Goal: Task Accomplishment & Management: Manage account settings

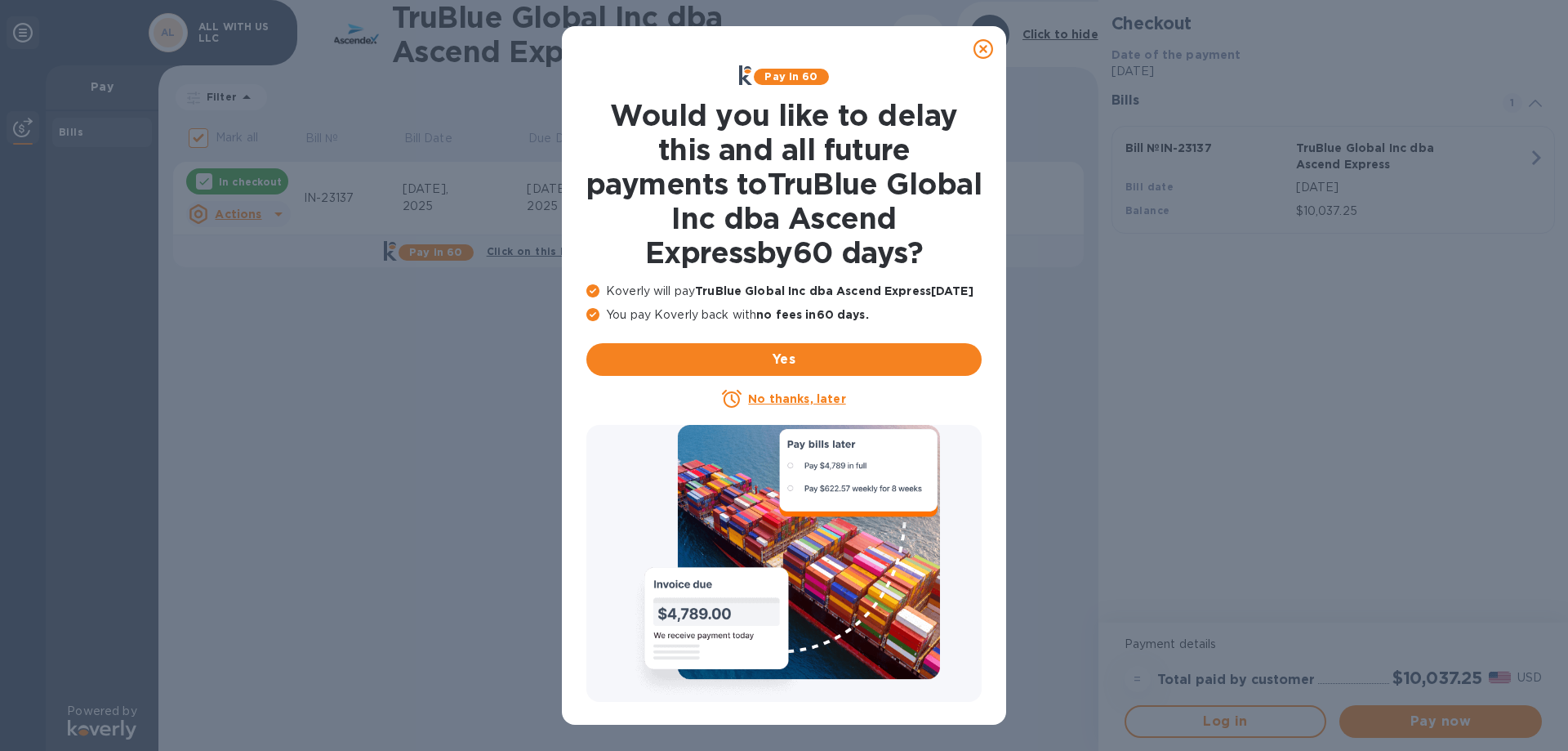
click at [988, 46] on icon at bounding box center [984, 49] width 20 height 20
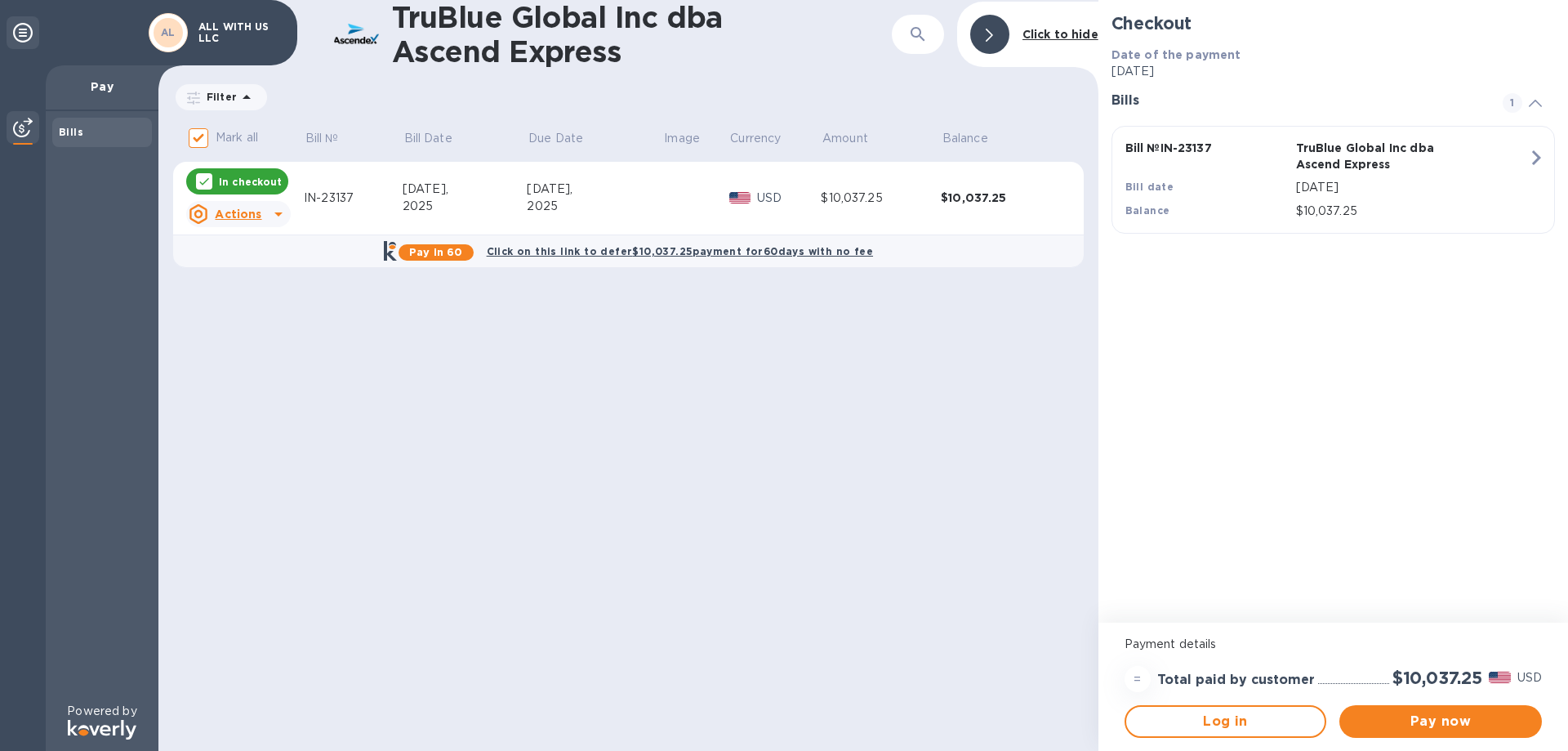
click at [590, 448] on div "TruBlue Global Inc dba Ascend Express ​ Click to hide Filter Amount Mark all Bi…" at bounding box center [629, 375] width 940 height 751
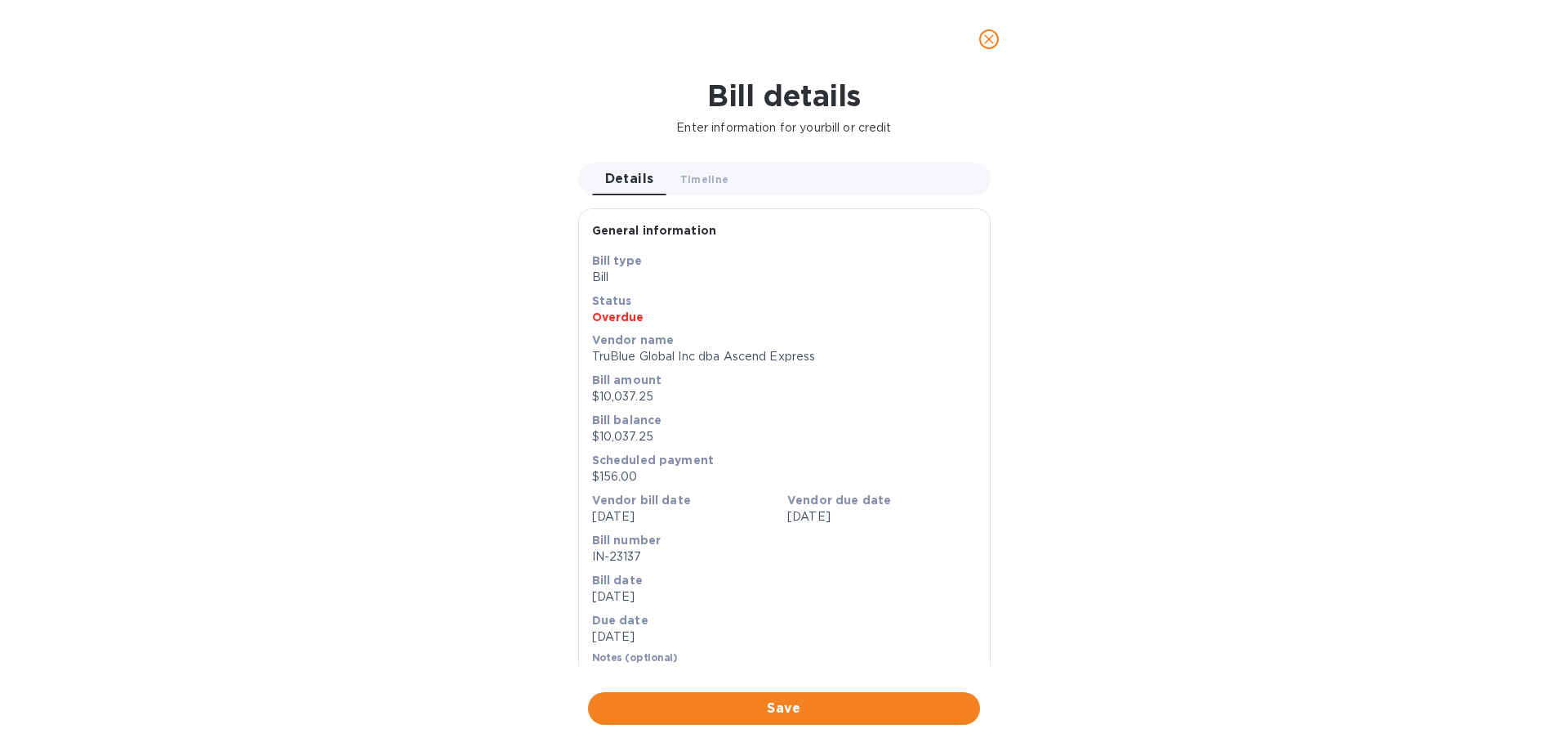
scroll to position [28, 0]
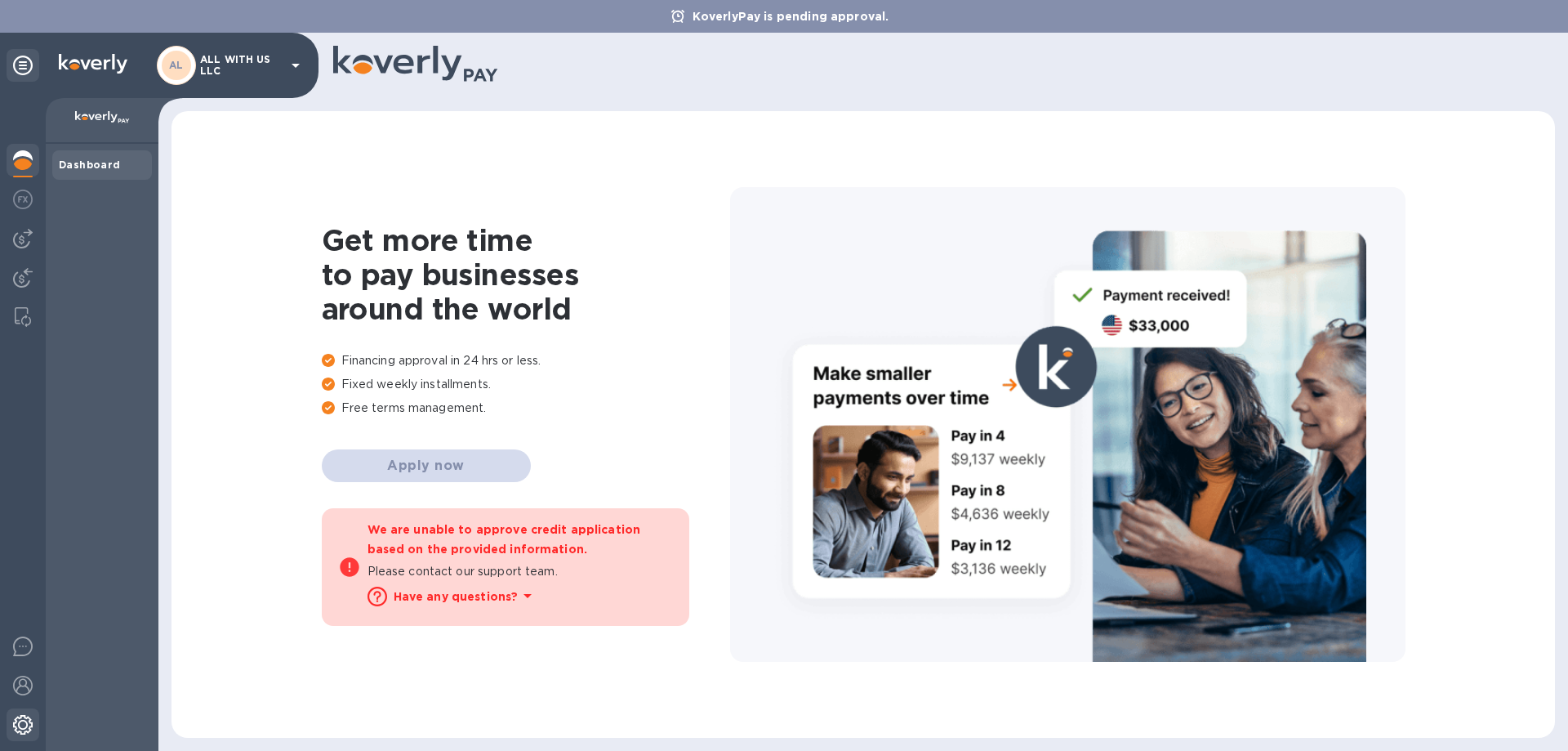
click at [28, 730] on img at bounding box center [23, 724] width 20 height 20
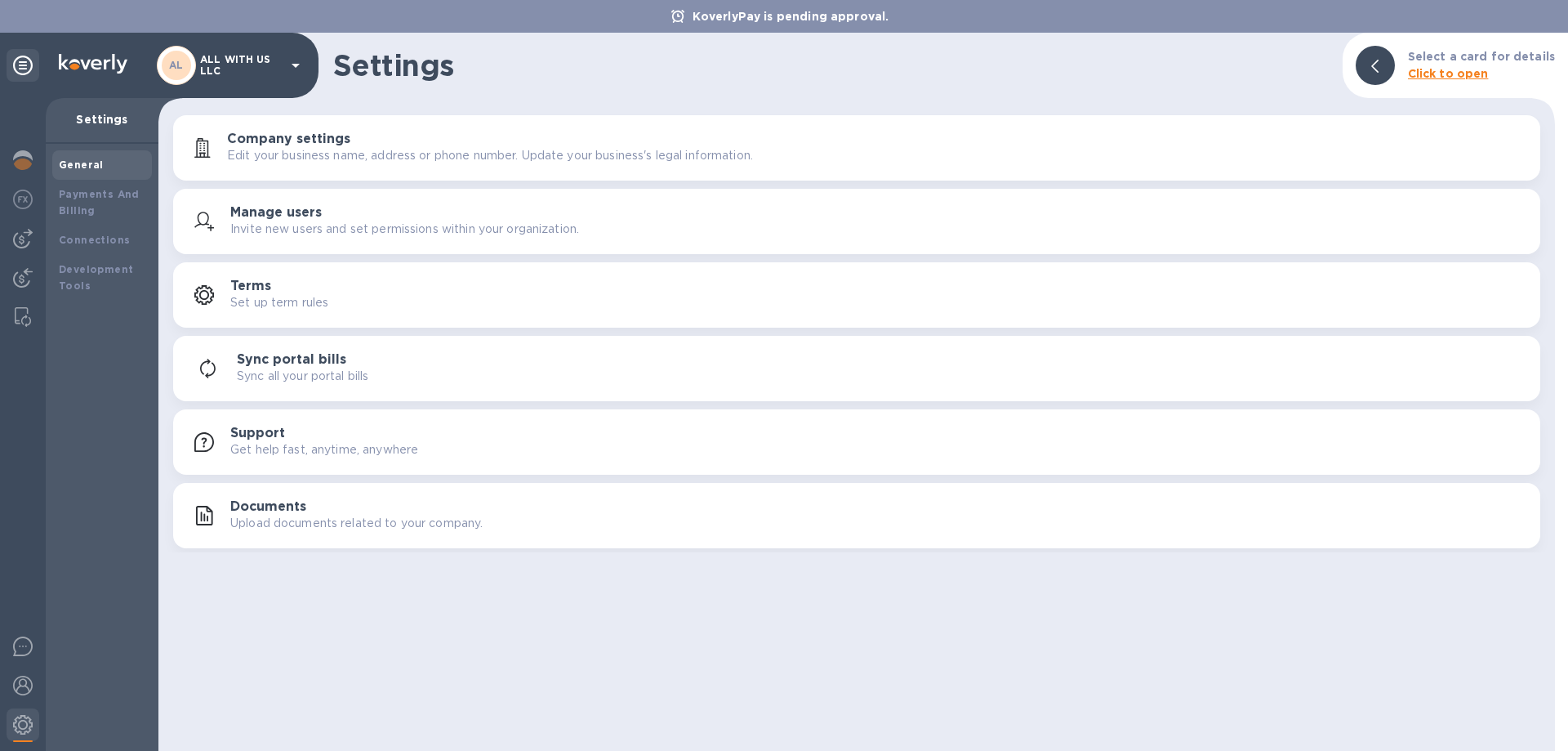
click at [321, 136] on h3 "Company settings" at bounding box center [288, 139] width 123 height 16
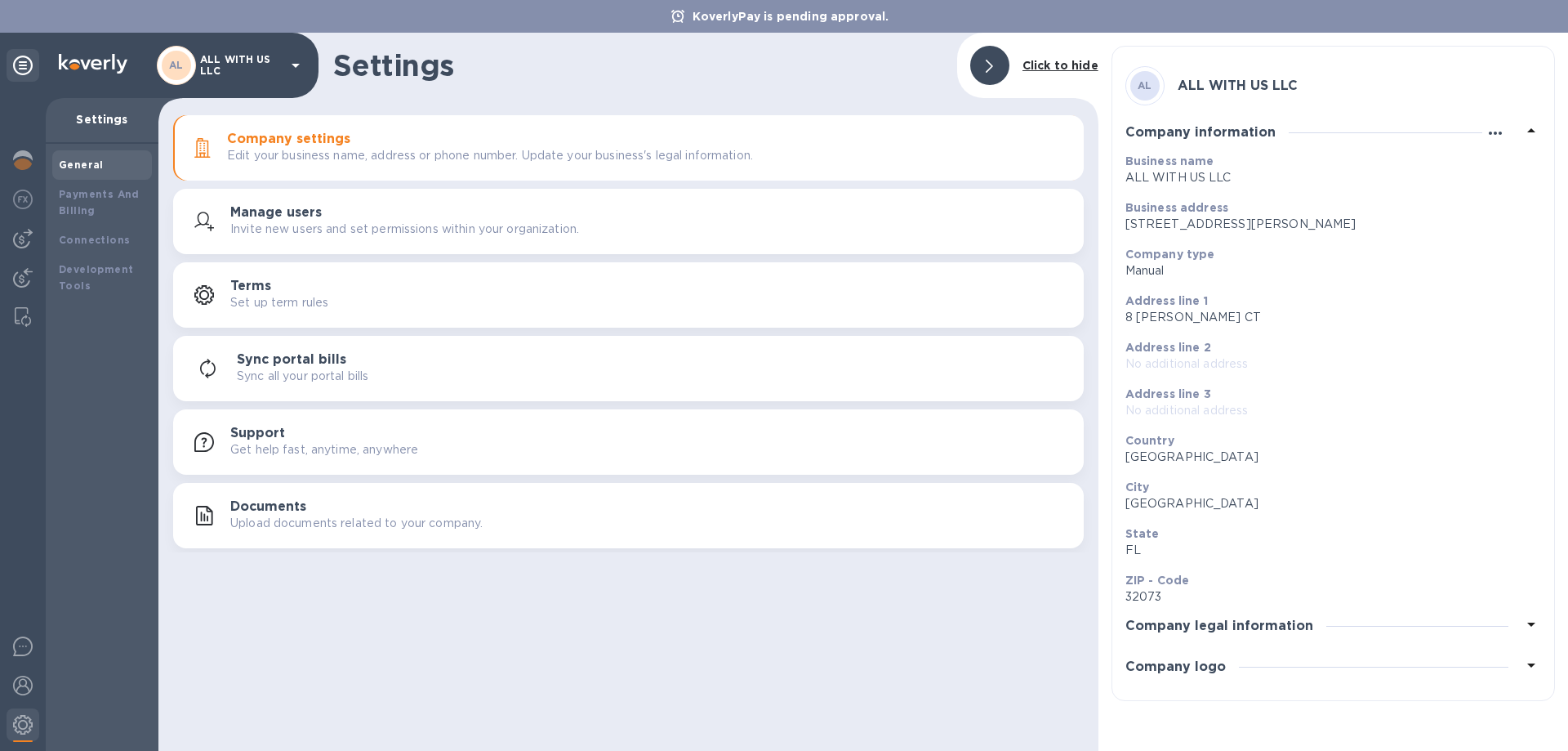
click at [1500, 135] on icon "button" at bounding box center [1495, 132] width 13 height 3
click at [1241, 336] on div at bounding box center [784, 375] width 1568 height 751
click at [1278, 633] on h3 "Company legal information" at bounding box center [1220, 627] width 187 height 16
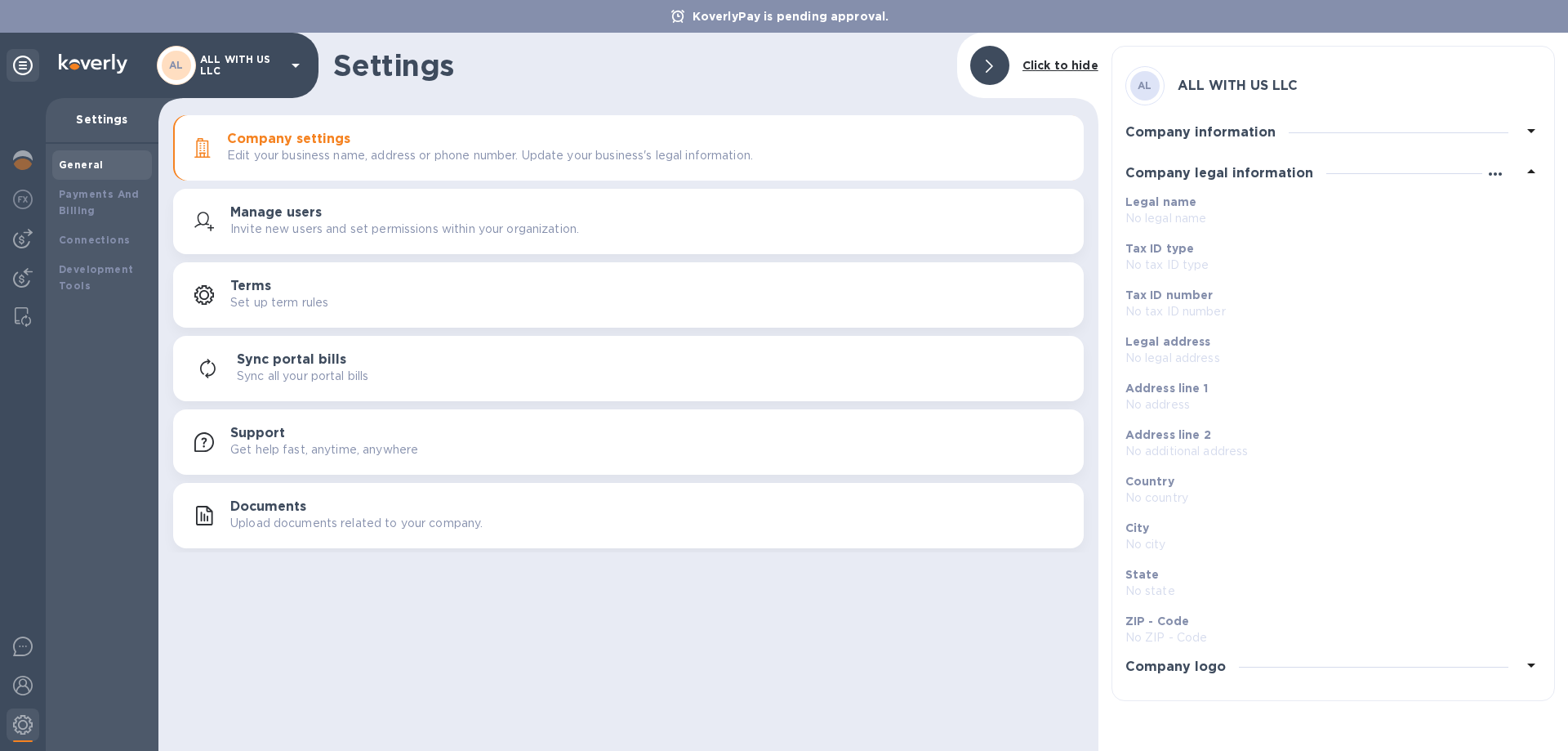
click at [1492, 174] on icon "button" at bounding box center [1496, 174] width 20 height 20
click at [1520, 209] on p "Edit" at bounding box center [1515, 207] width 26 height 17
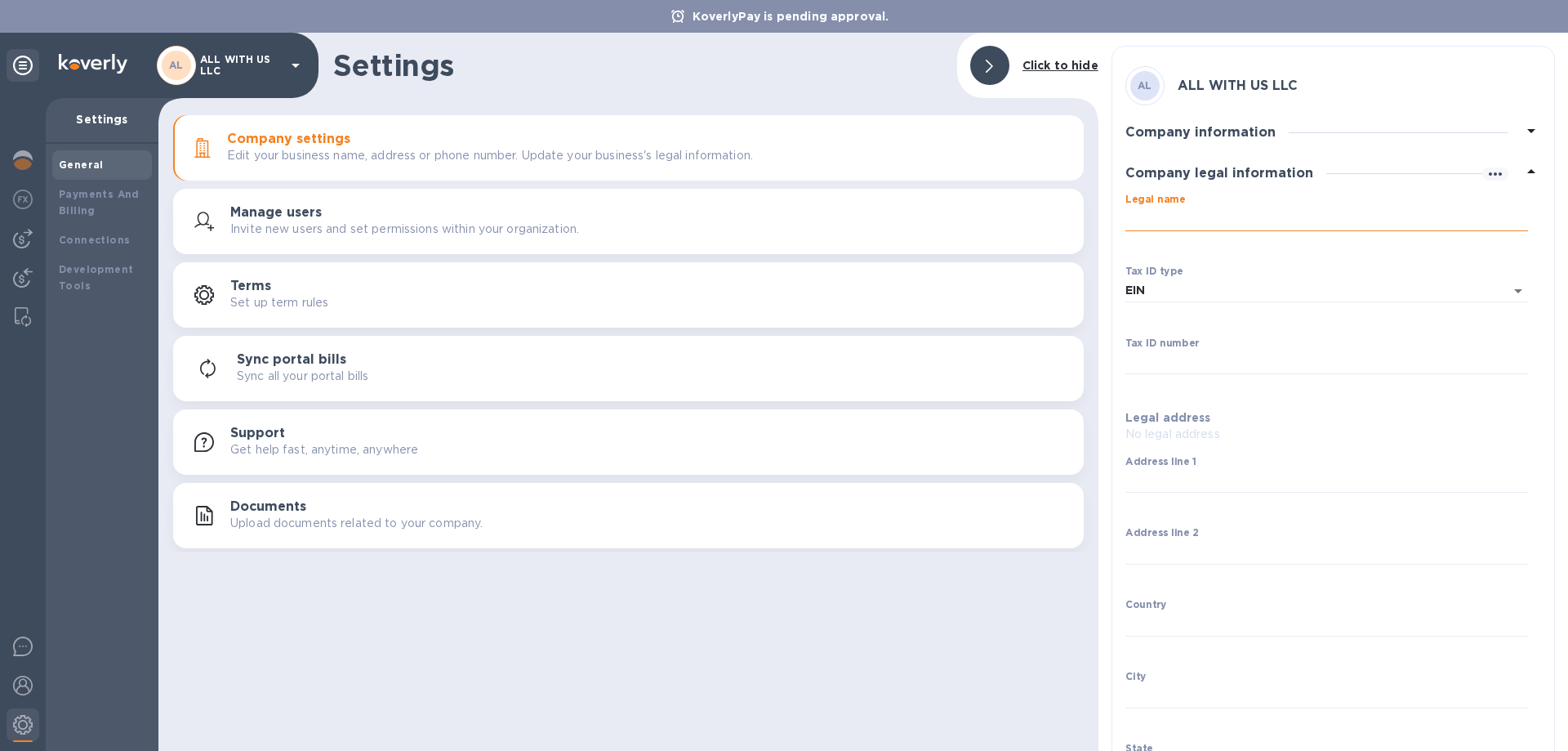
click at [1167, 222] on input "Legal name" at bounding box center [1327, 218] width 403 height 25
type input "All With US LLC"
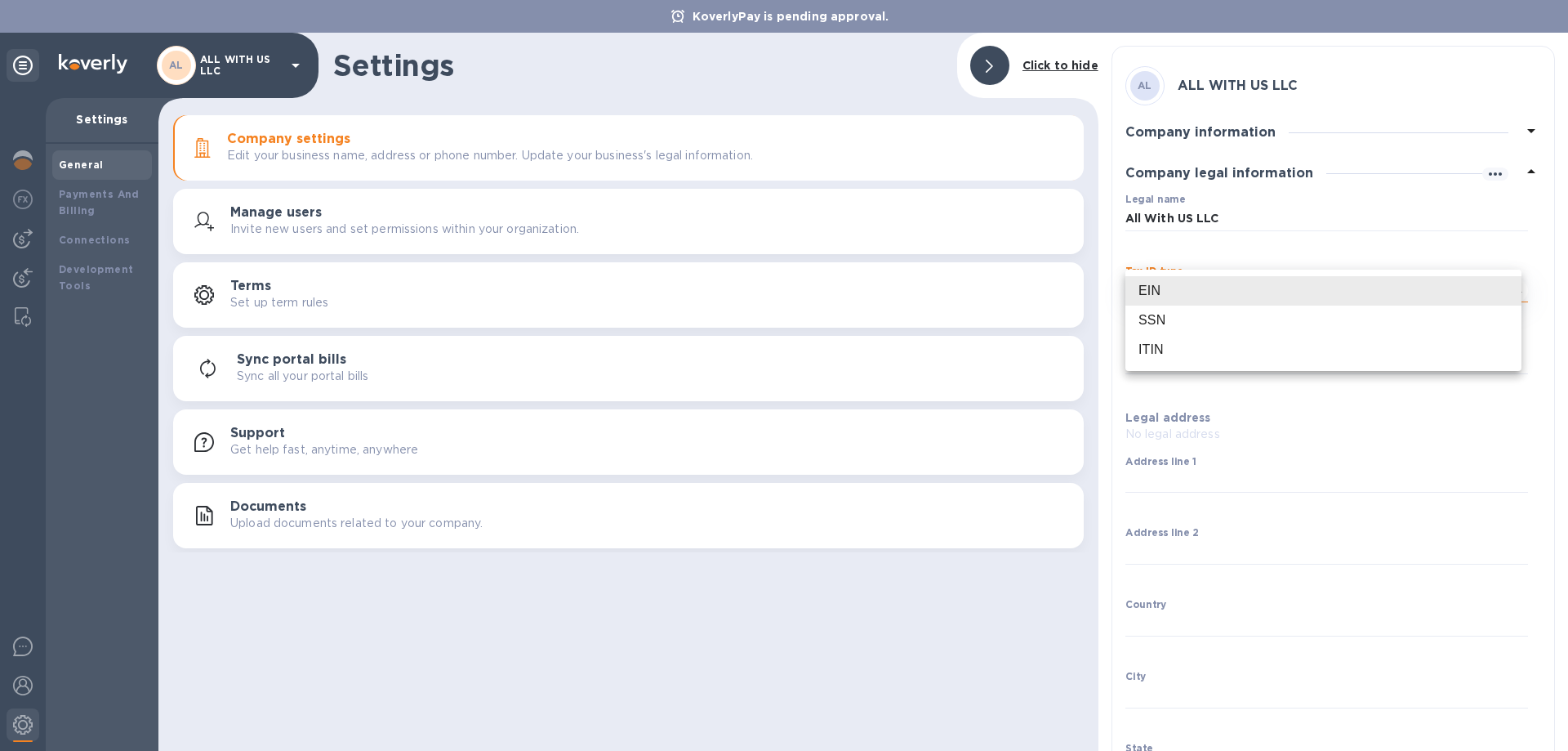
click at [1187, 281] on body "KoverlyPay is pending approval. AL ALL WITH US LLC Settings General Payments An…" at bounding box center [784, 375] width 1568 height 751
click at [1204, 288] on li "EIN" at bounding box center [1323, 291] width 396 height 30
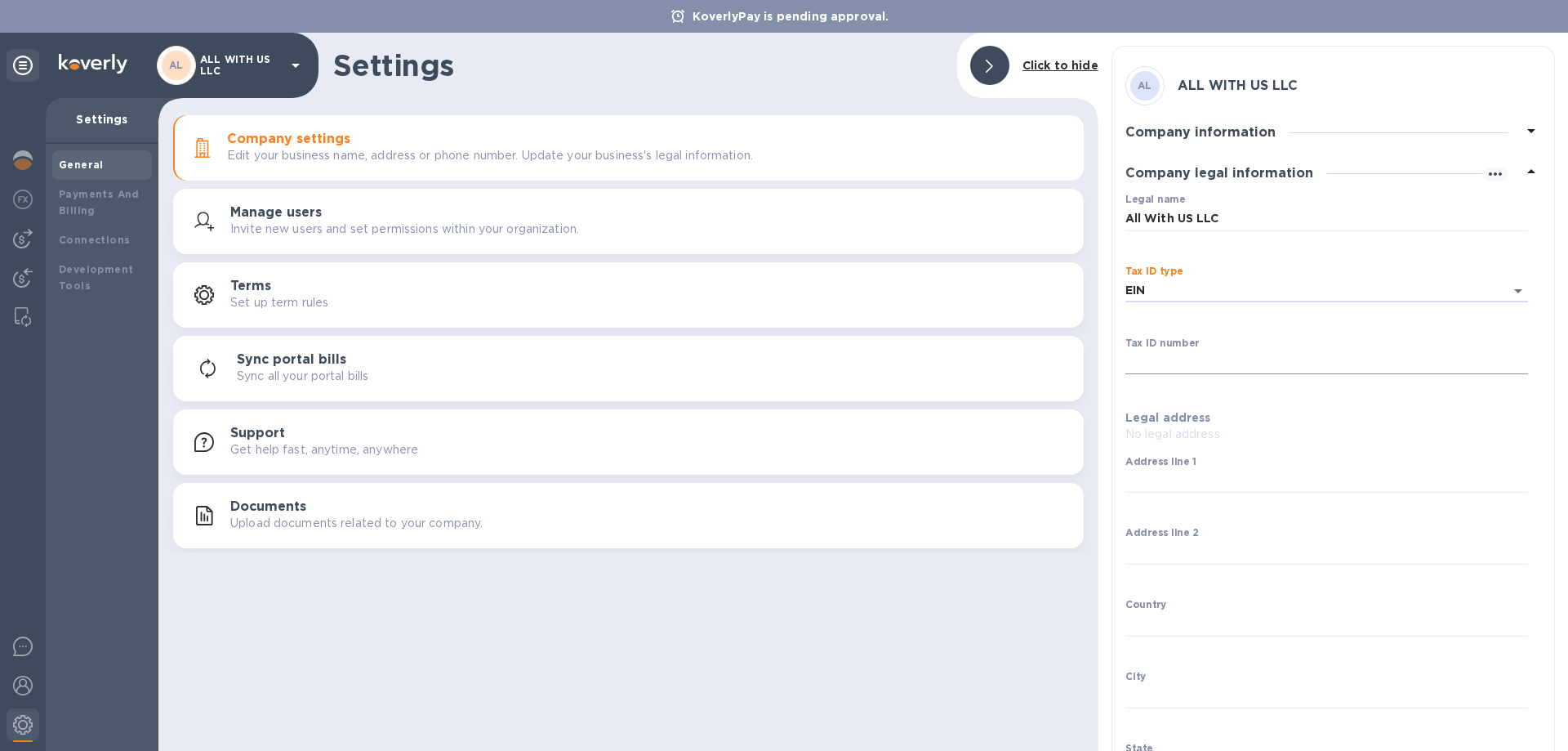
click at [1154, 359] on input "Tax ID number" at bounding box center [1327, 362] width 403 height 25
click at [1164, 296] on body "KoverlyPay is pending approval. AL ALL WITH US LLC Settings General Payments An…" at bounding box center [784, 375] width 1568 height 751
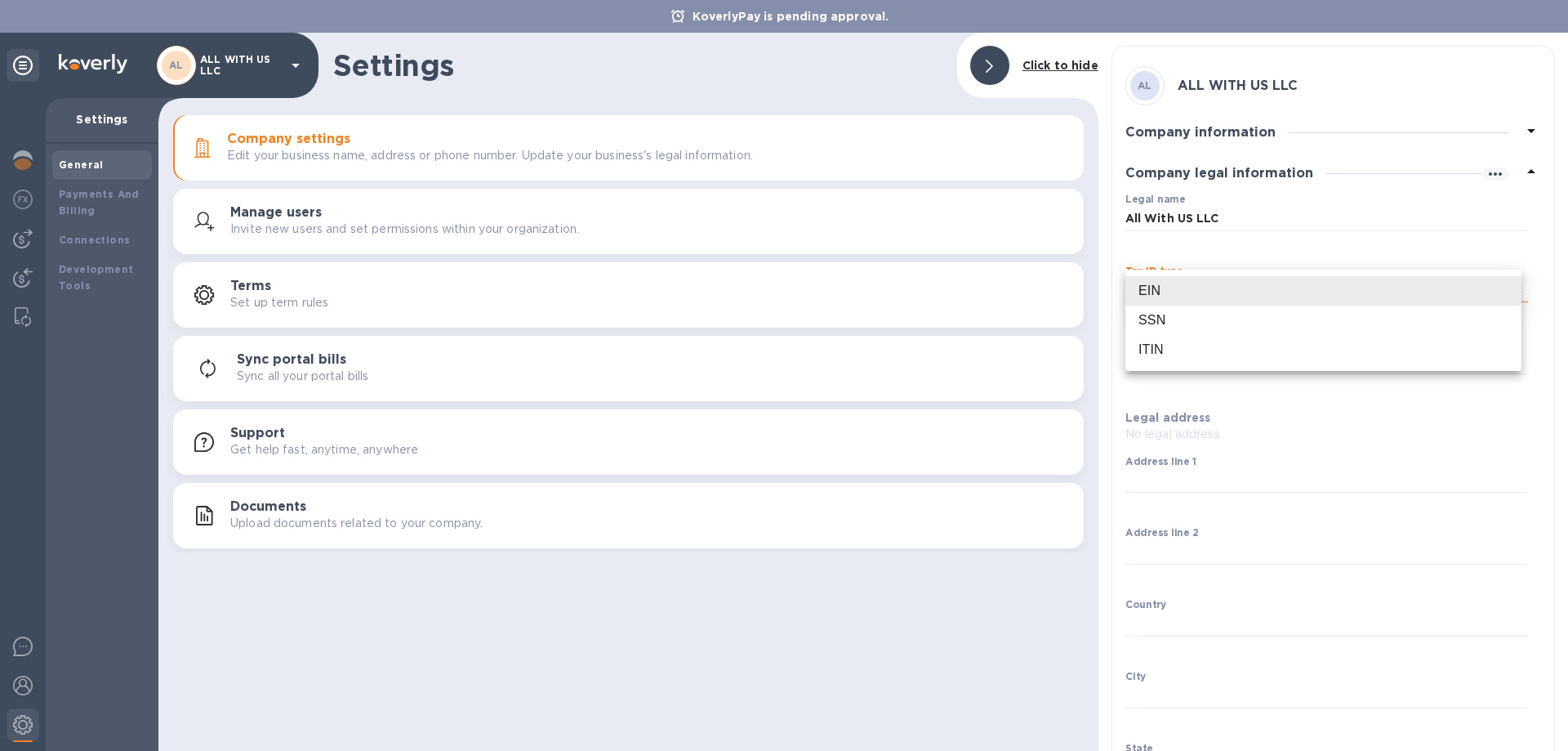
click at [1164, 296] on li "EIN" at bounding box center [1323, 291] width 396 height 30
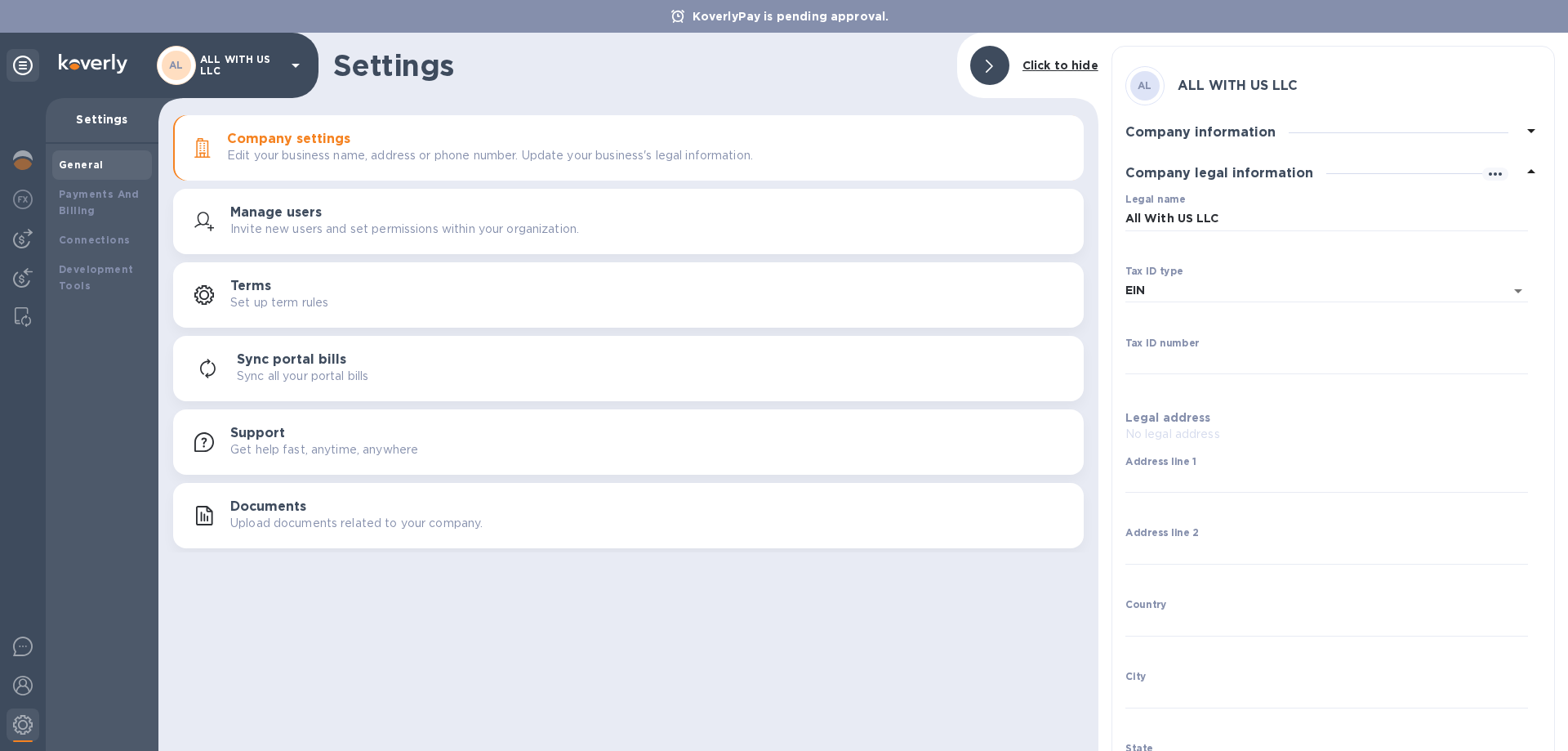
click at [1173, 311] on p "​" at bounding box center [1327, 314] width 403 height 19
click at [1172, 363] on input "Tax ID number" at bounding box center [1327, 362] width 403 height 25
click at [1192, 370] on input "Tax ID number" at bounding box center [1327, 362] width 403 height 25
paste input "85-1570975"
type input "85-1570975"
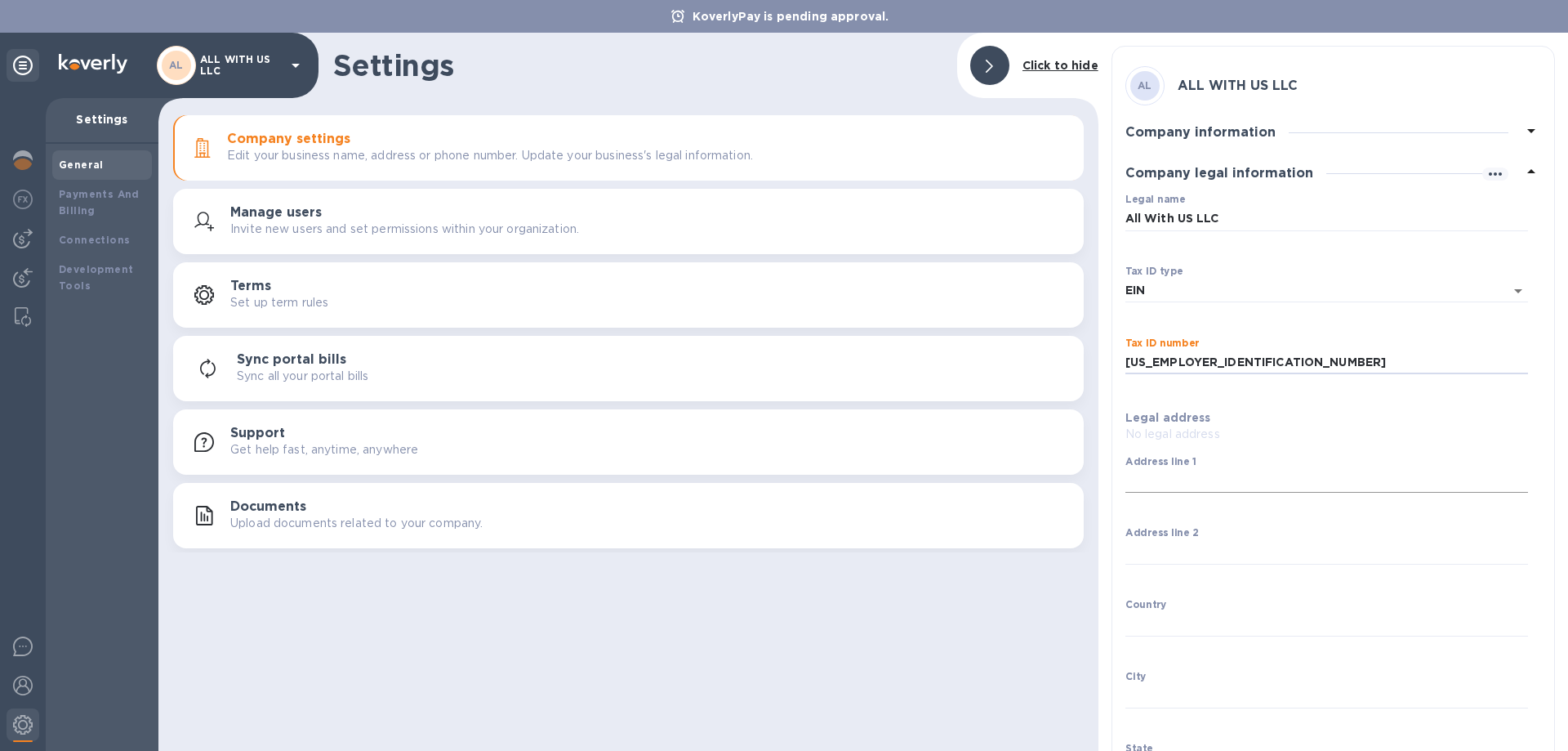
click at [1185, 473] on input "Address line 1" at bounding box center [1327, 481] width 403 height 25
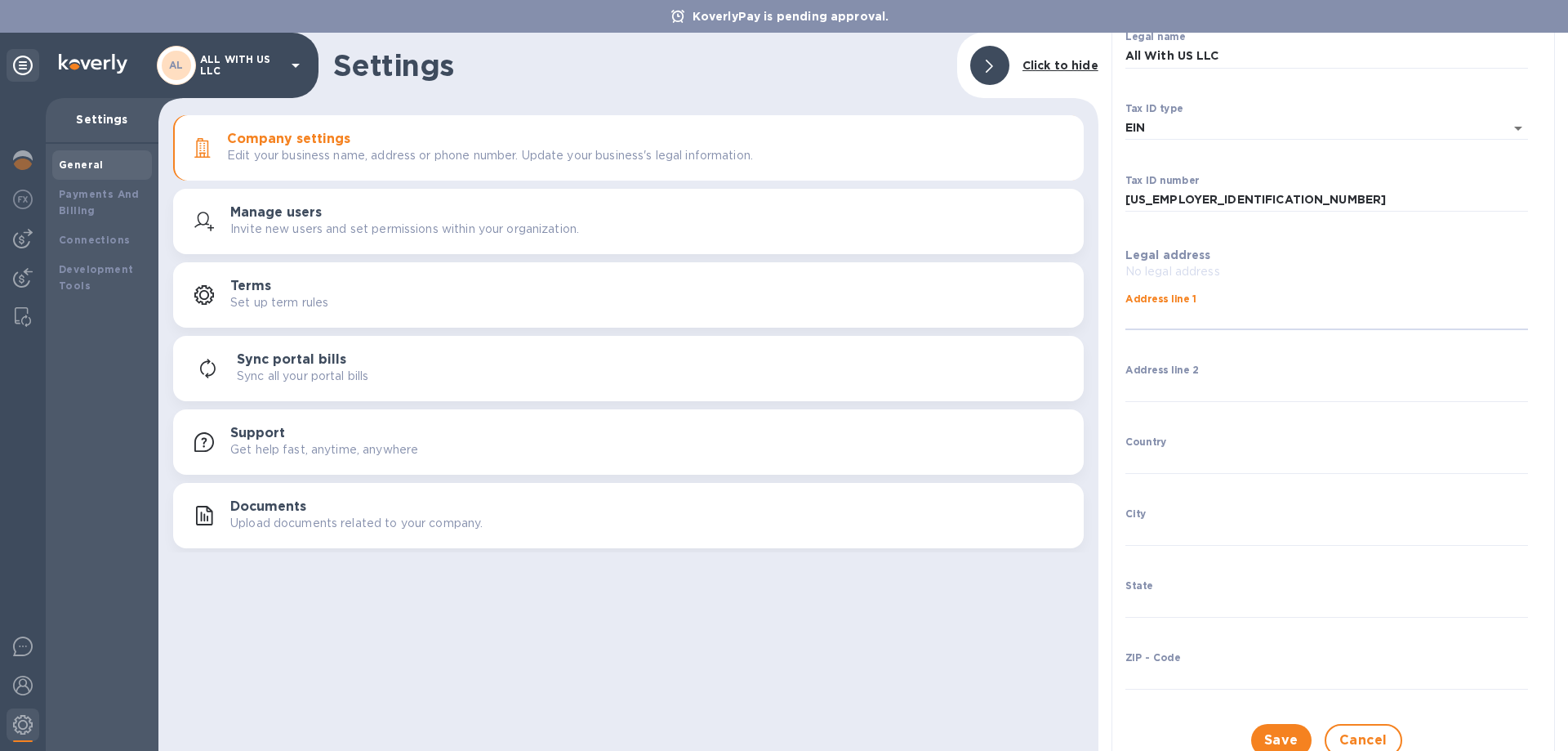
scroll to position [164, 0]
type input "8 Jonathan Ct"
click at [1149, 460] on input "Country" at bounding box center [1327, 460] width 403 height 25
click at [1150, 531] on input "City" at bounding box center [1327, 532] width 403 height 25
type input "Orange Park"
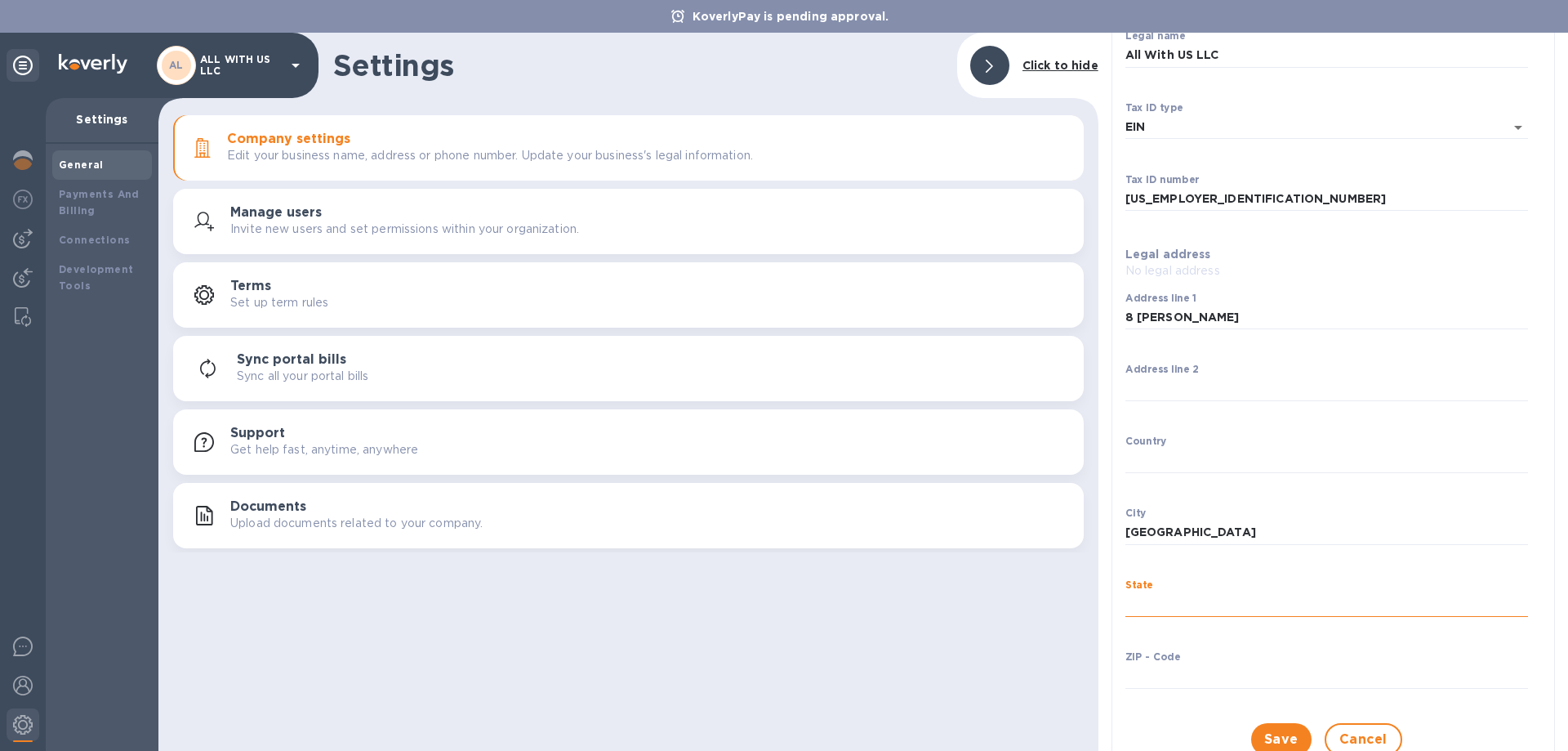
click at [1173, 600] on input "State" at bounding box center [1327, 604] width 403 height 25
type input "fl"
click at [1178, 639] on div "State fl ​" at bounding box center [1326, 608] width 415 height 72
click at [1178, 649] on div "ZIP - Code ​" at bounding box center [1326, 680] width 415 height 72
click at [1133, 652] on label "ZIP - Code" at bounding box center [1153, 657] width 54 height 10
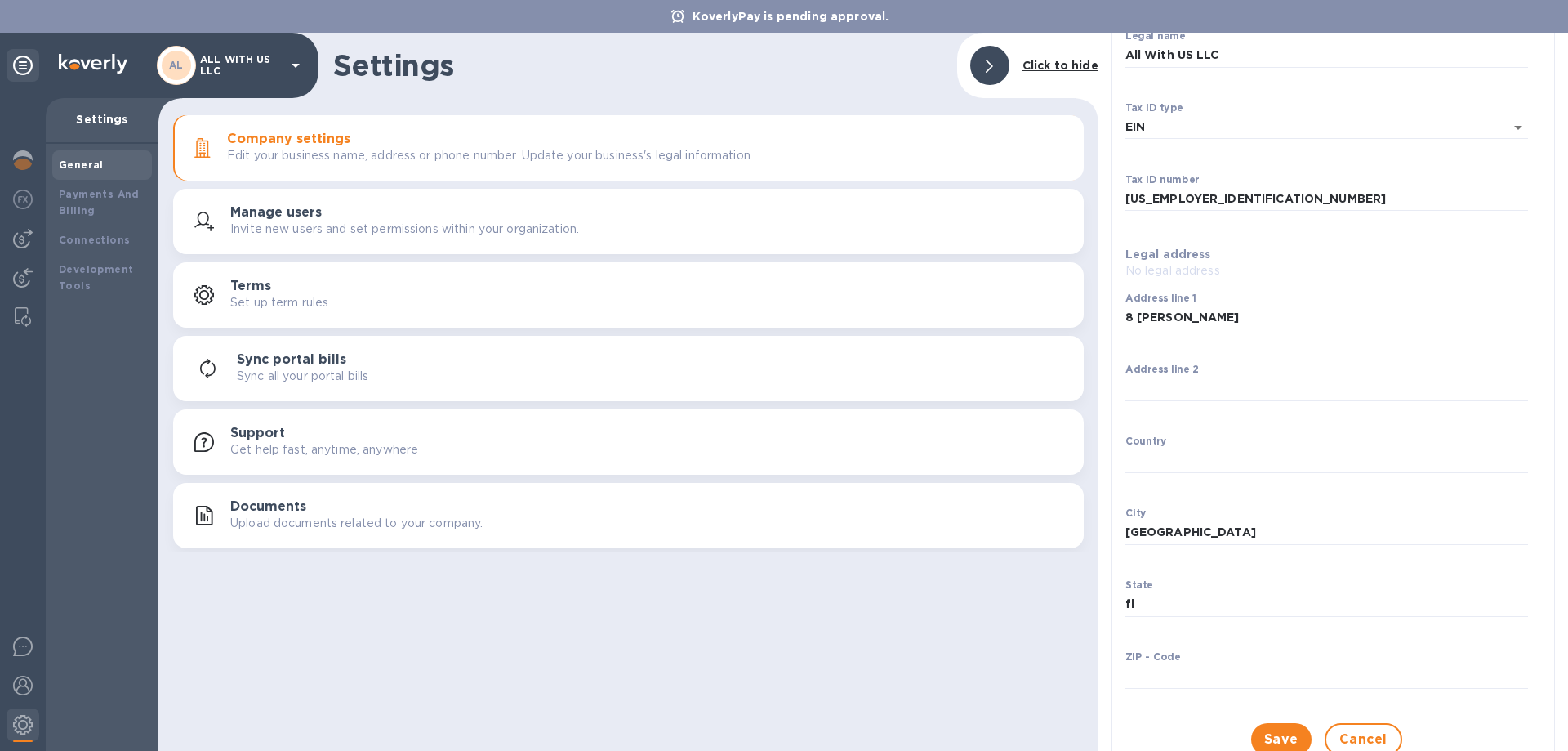
click at [1133, 664] on input "ZIP - Code" at bounding box center [1327, 676] width 403 height 25
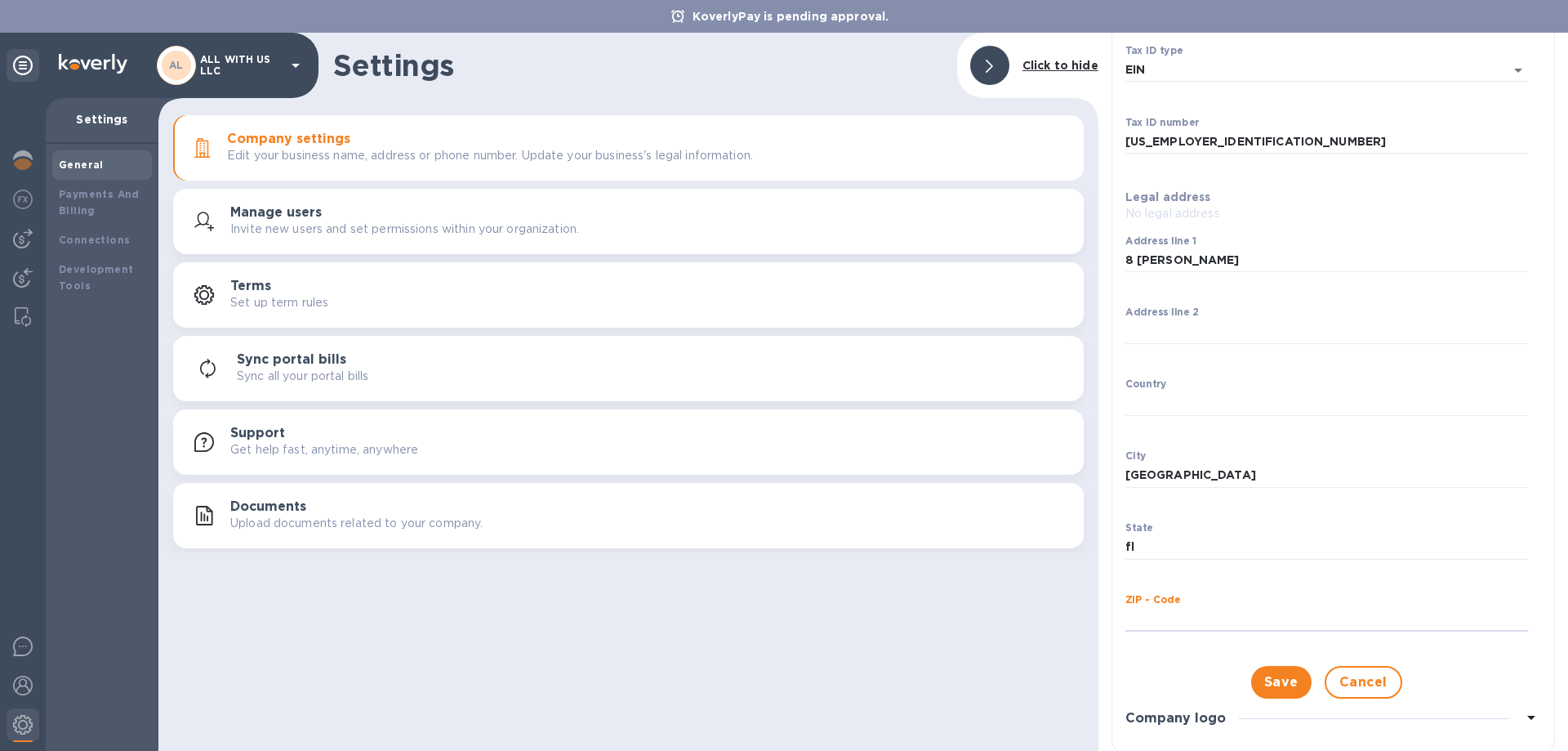
scroll to position [236, 0]
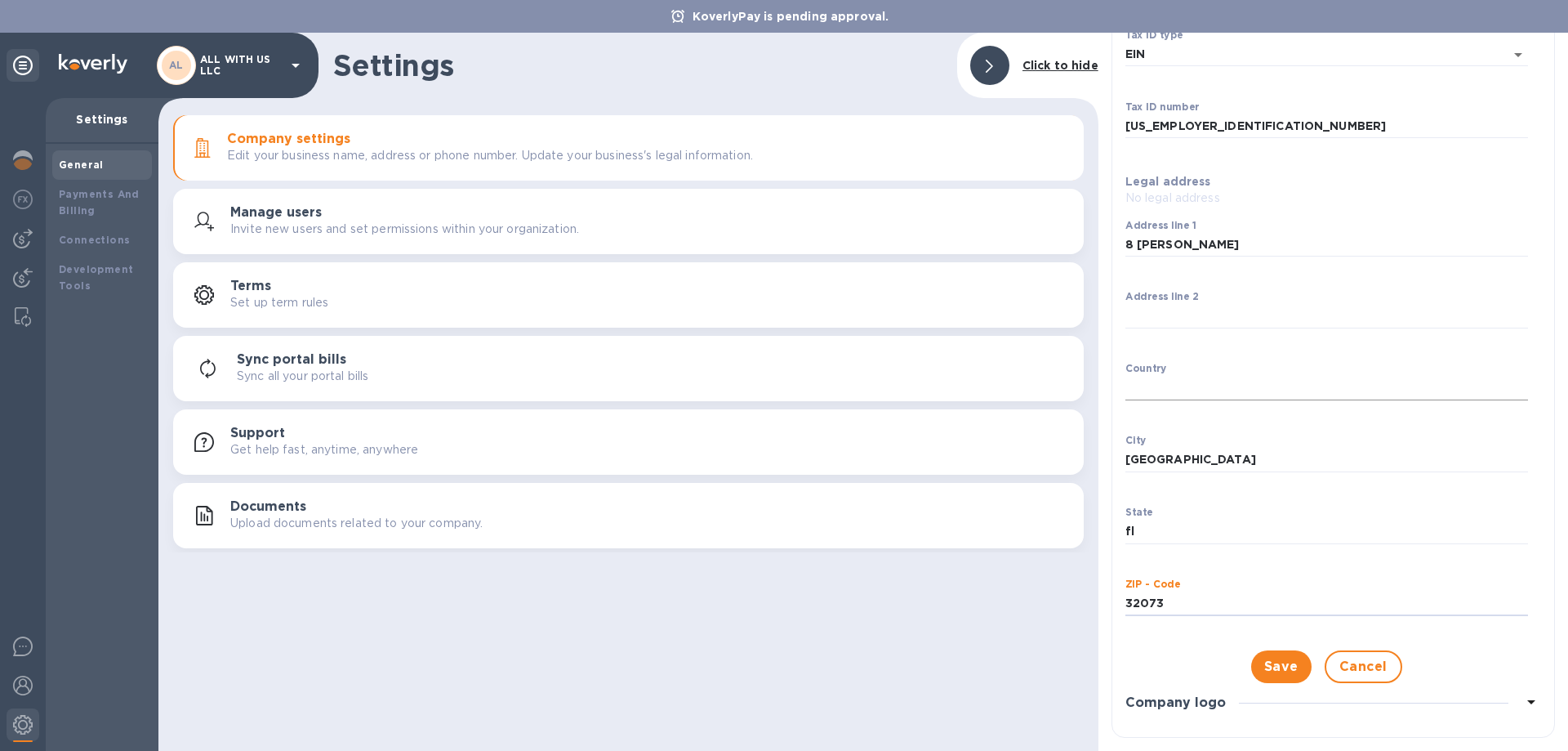
type input "32073"
click at [1145, 393] on input "Country" at bounding box center [1327, 388] width 403 height 25
type input "United states"
click at [1280, 662] on span "Save" at bounding box center [1281, 667] width 35 height 20
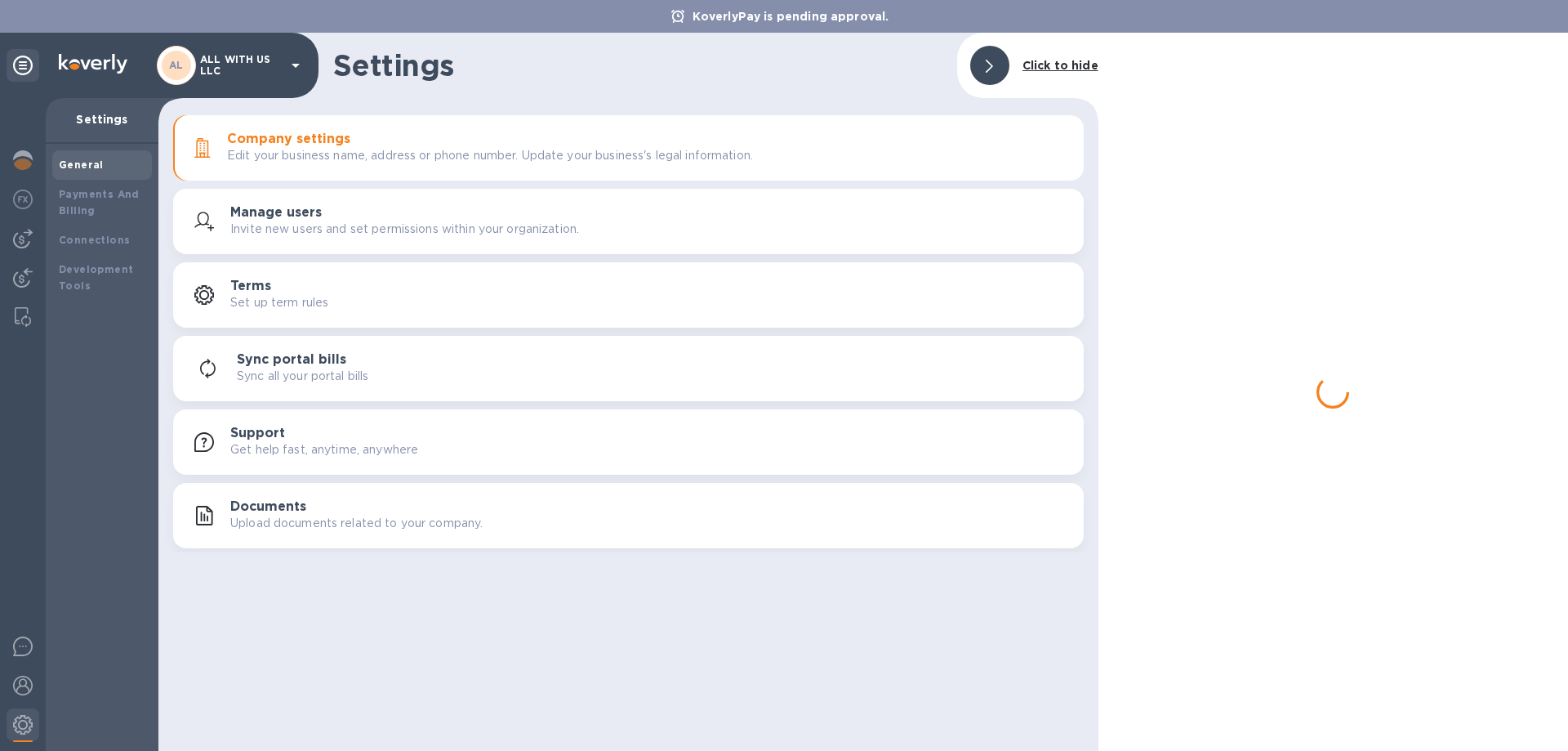
scroll to position [0, 0]
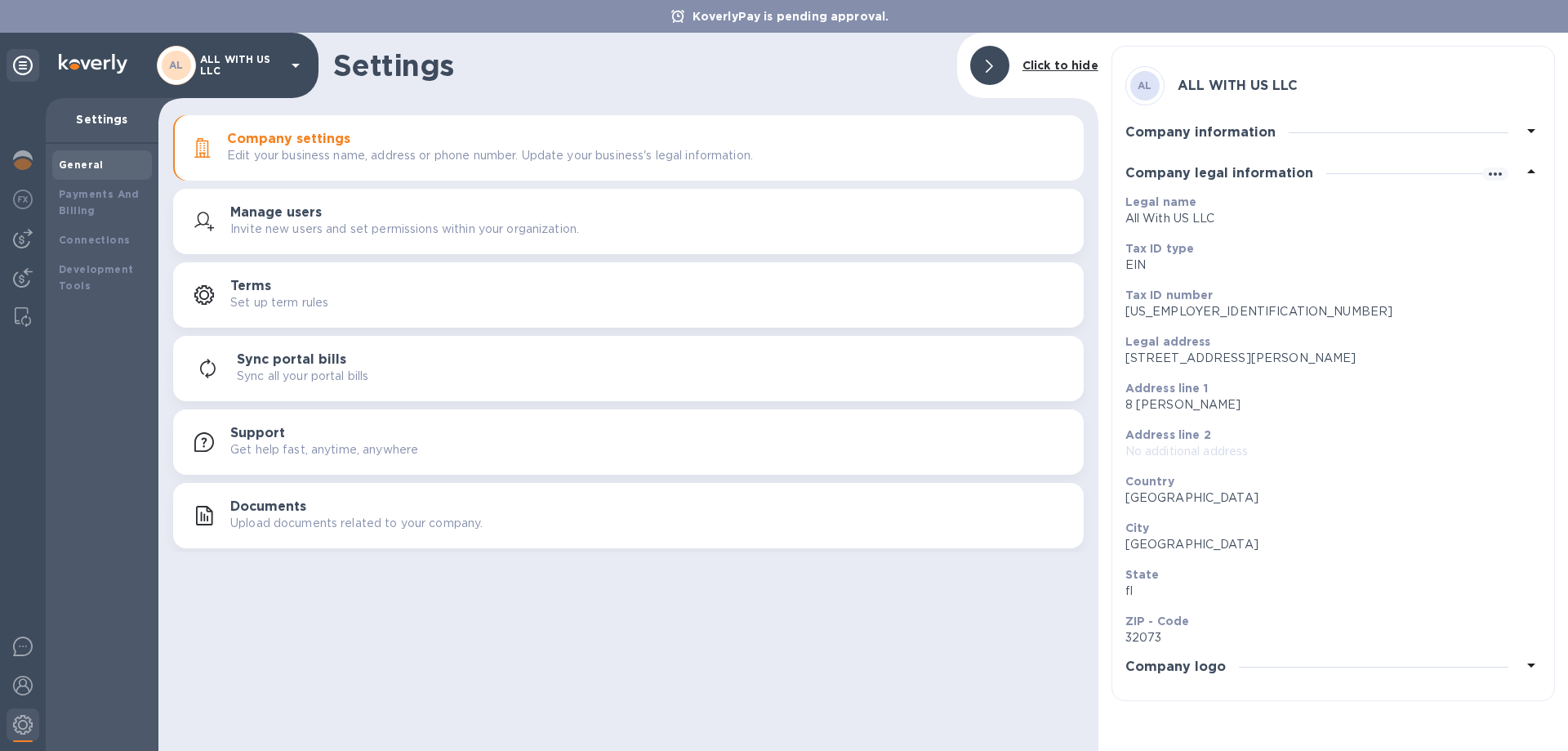
click at [1525, 670] on icon at bounding box center [1531, 665] width 20 height 20
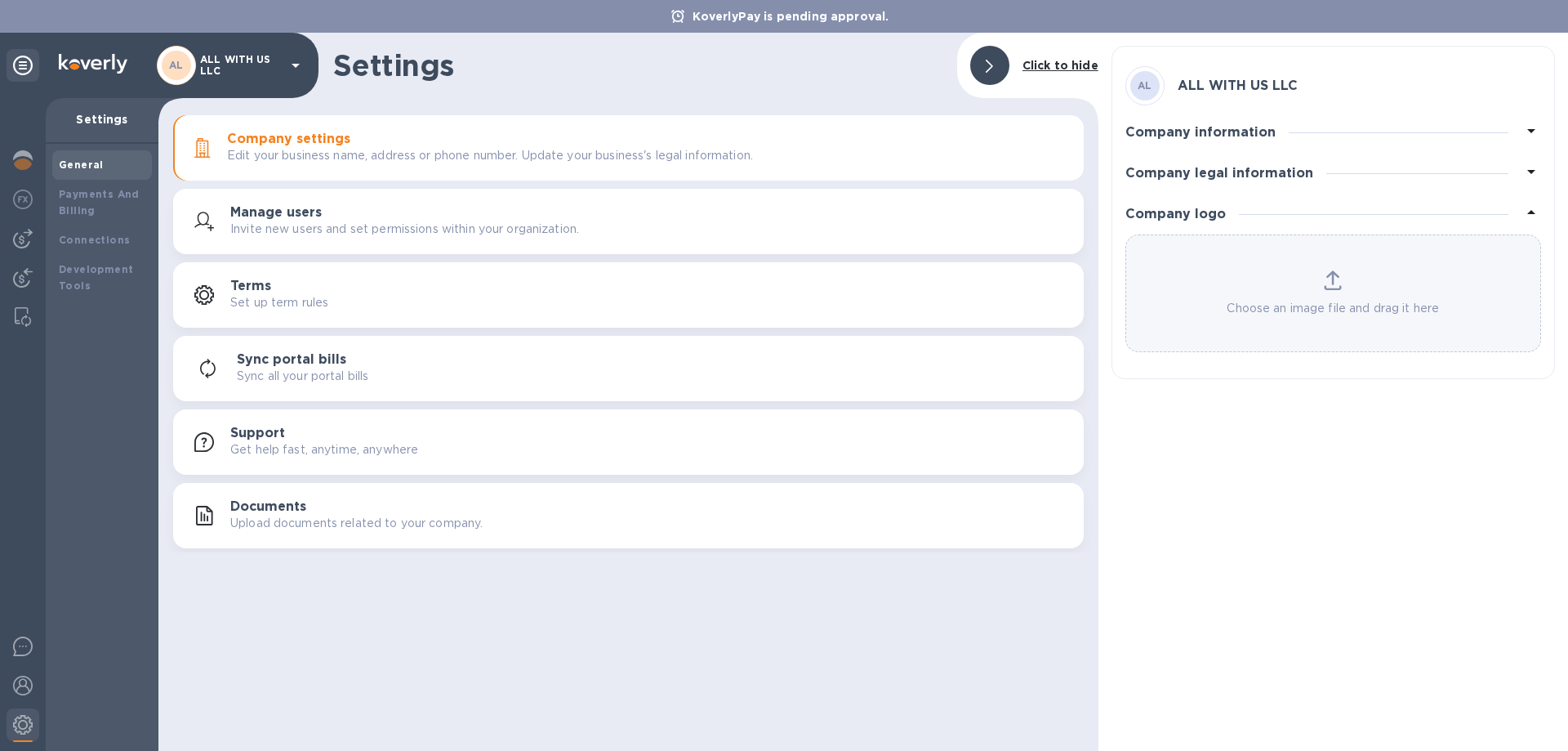
click at [1328, 292] on div "Choose an image file and drag it here" at bounding box center [1333, 293] width 414 height 46
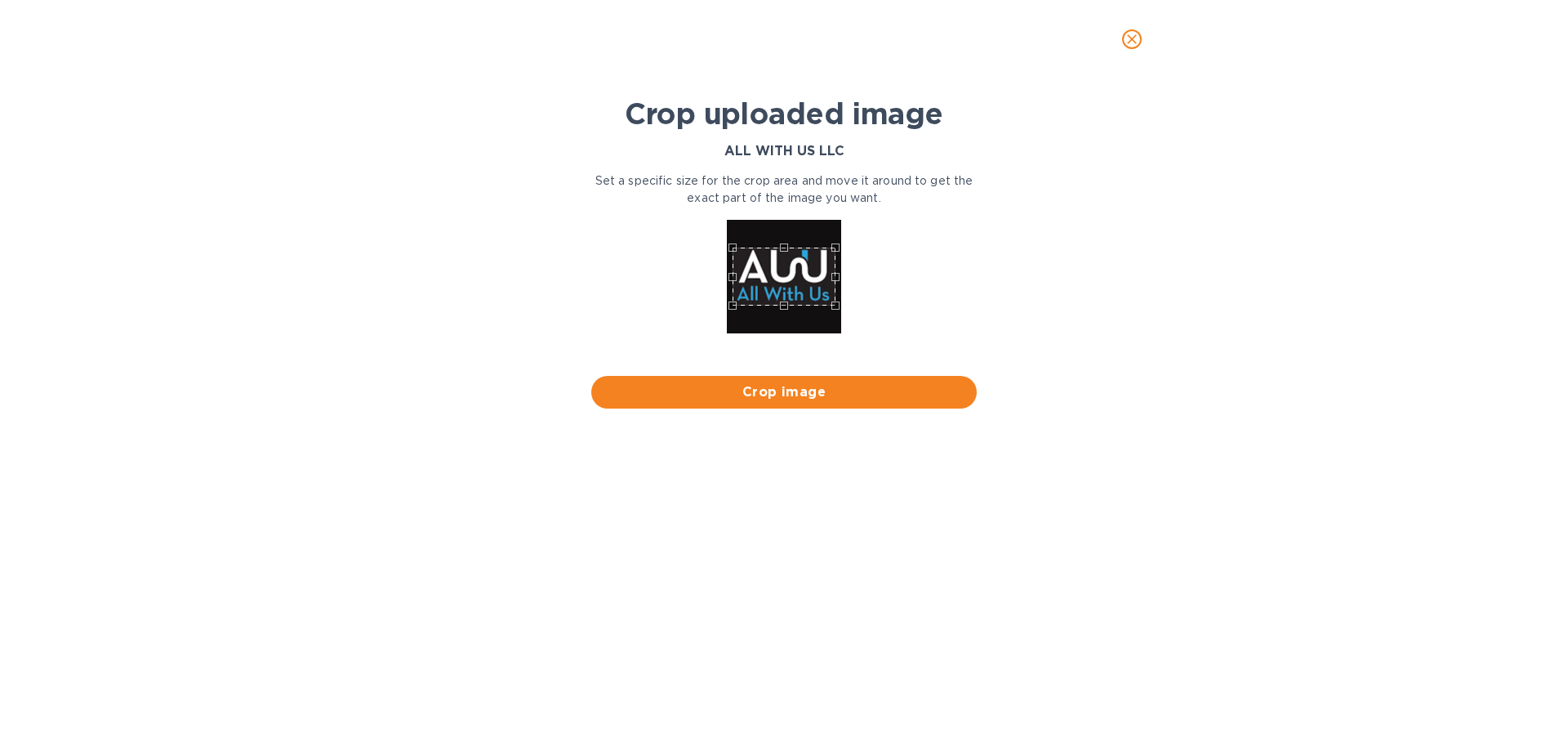
click at [864, 389] on span "Crop image" at bounding box center [784, 392] width 359 height 20
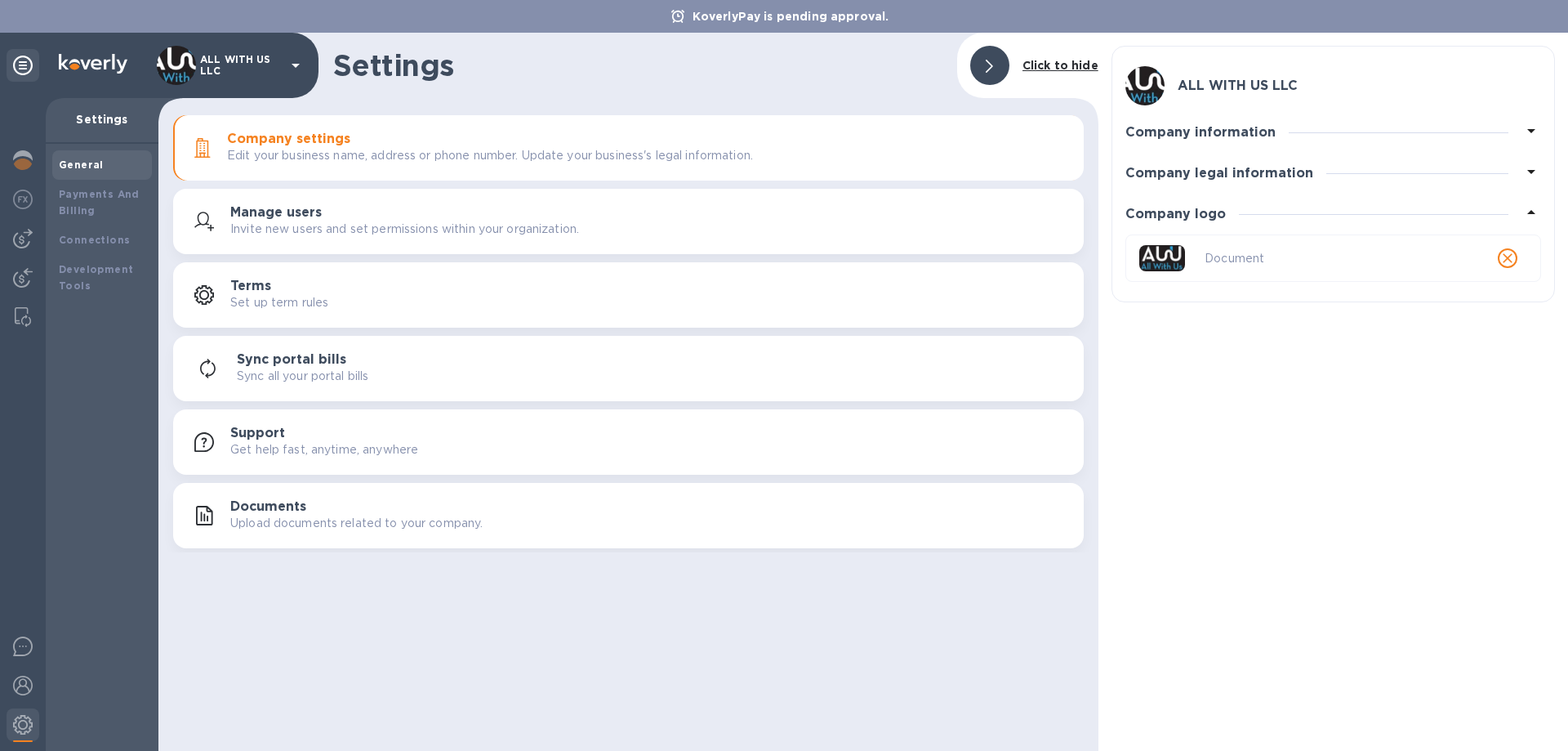
click at [1473, 415] on div "ALL WITH US LLC Company information Business name ALL WITH US LLC Business addr…" at bounding box center [1333, 392] width 470 height 718
click at [1215, 142] on div "Company information" at bounding box center [1333, 131] width 415 height 40
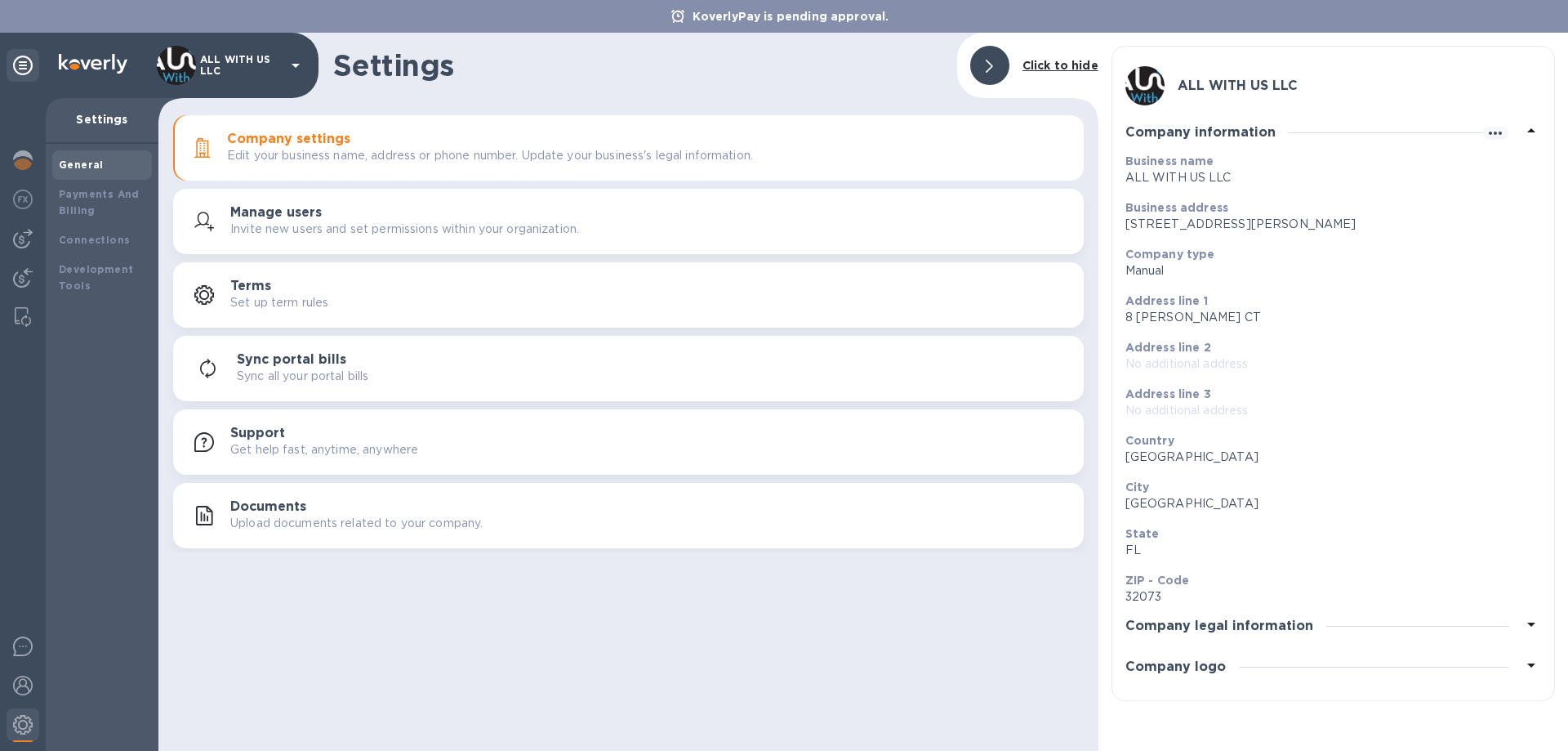
click at [1221, 626] on h3 "Company legal information" at bounding box center [1220, 627] width 187 height 16
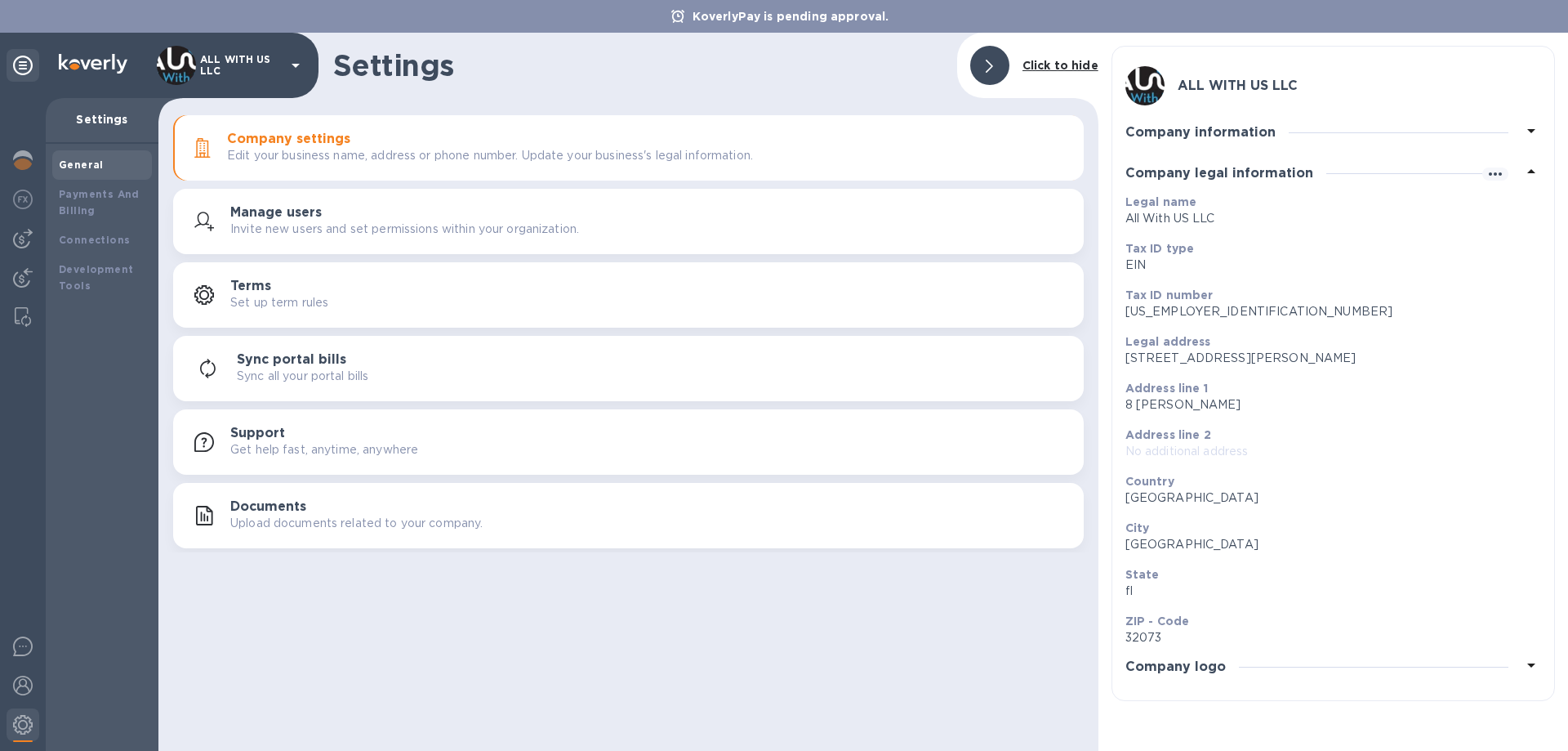
click at [1200, 142] on div "Company information" at bounding box center [1333, 131] width 415 height 40
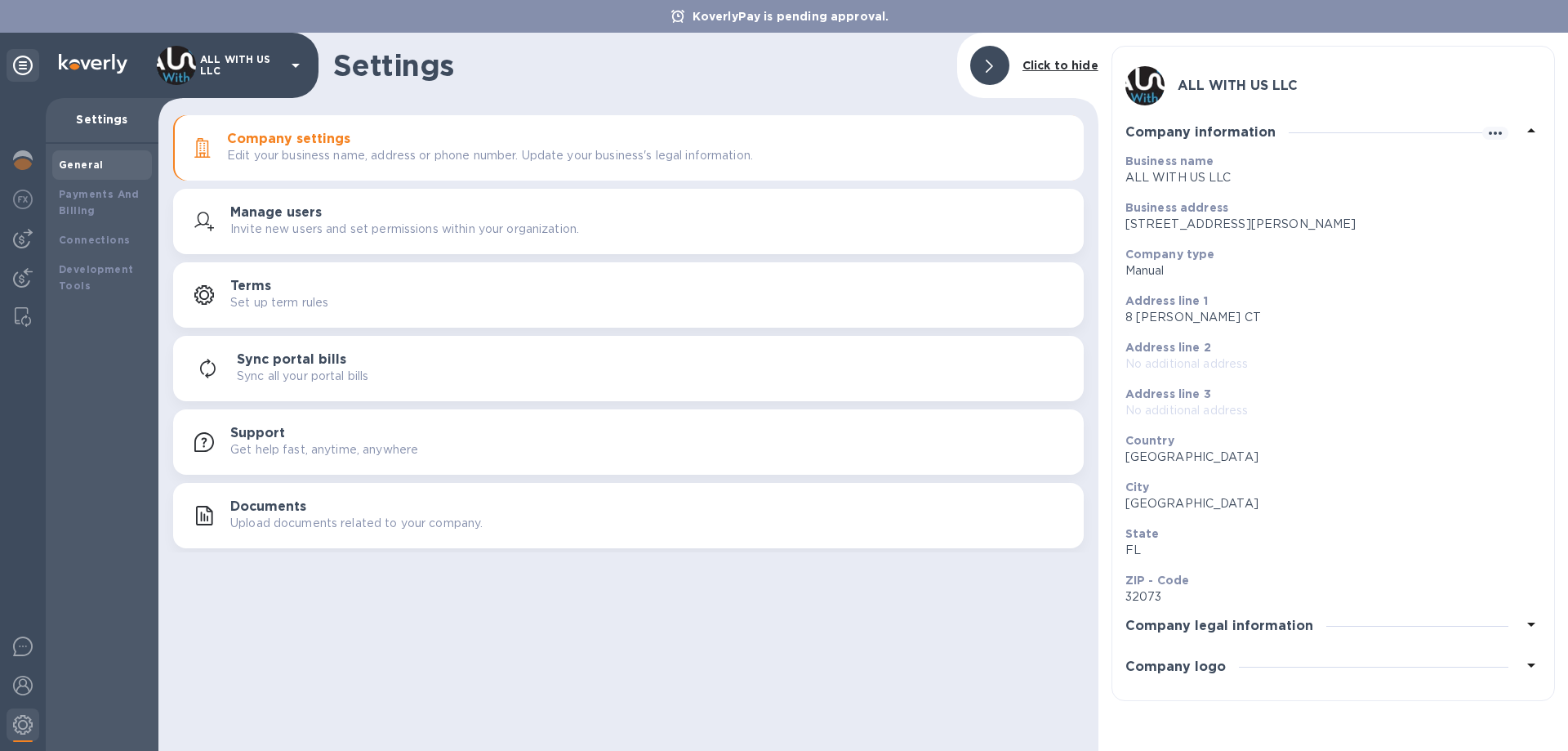
click at [1224, 633] on h3 "Company legal information" at bounding box center [1220, 627] width 187 height 16
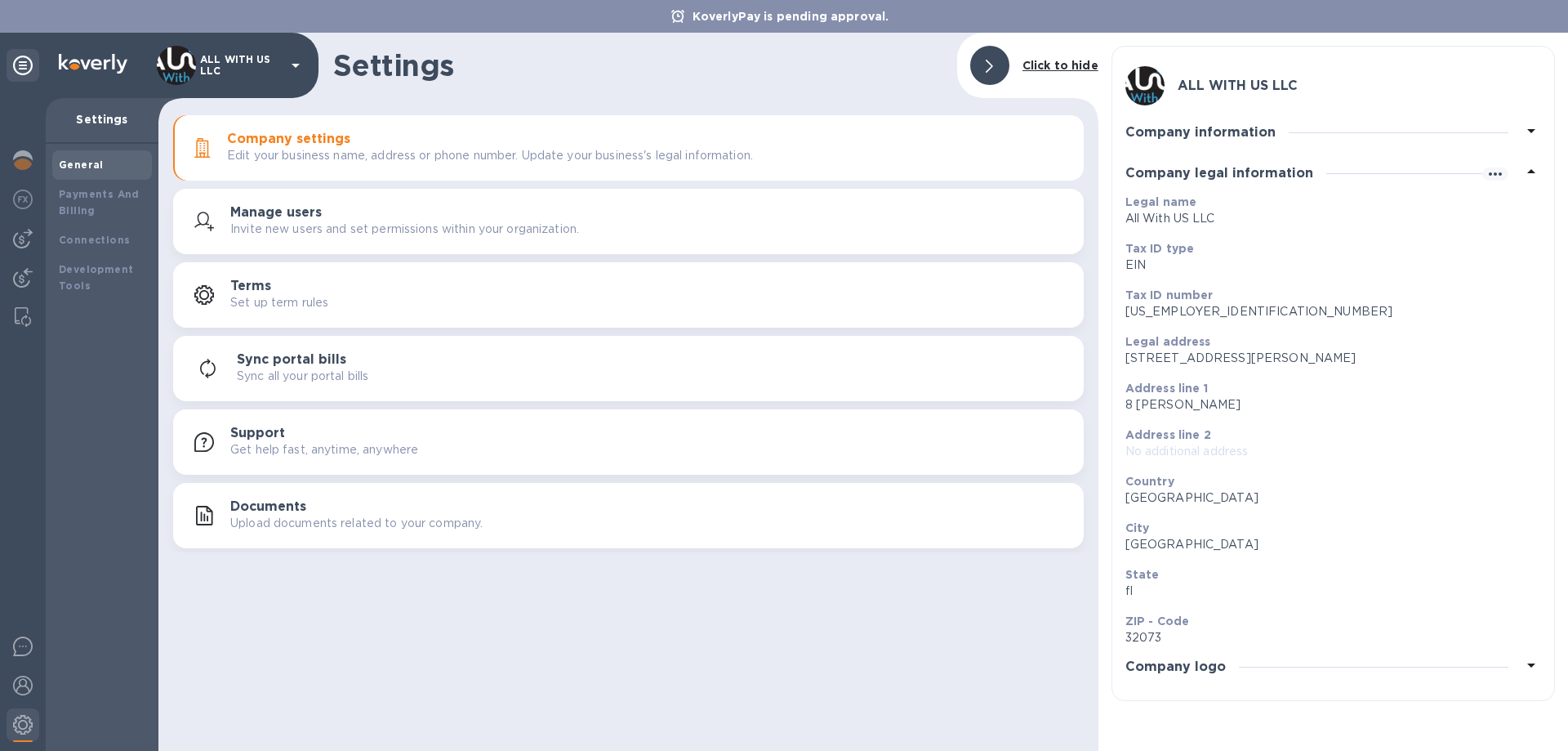
click at [1183, 667] on h3 "Company logo" at bounding box center [1176, 667] width 101 height 16
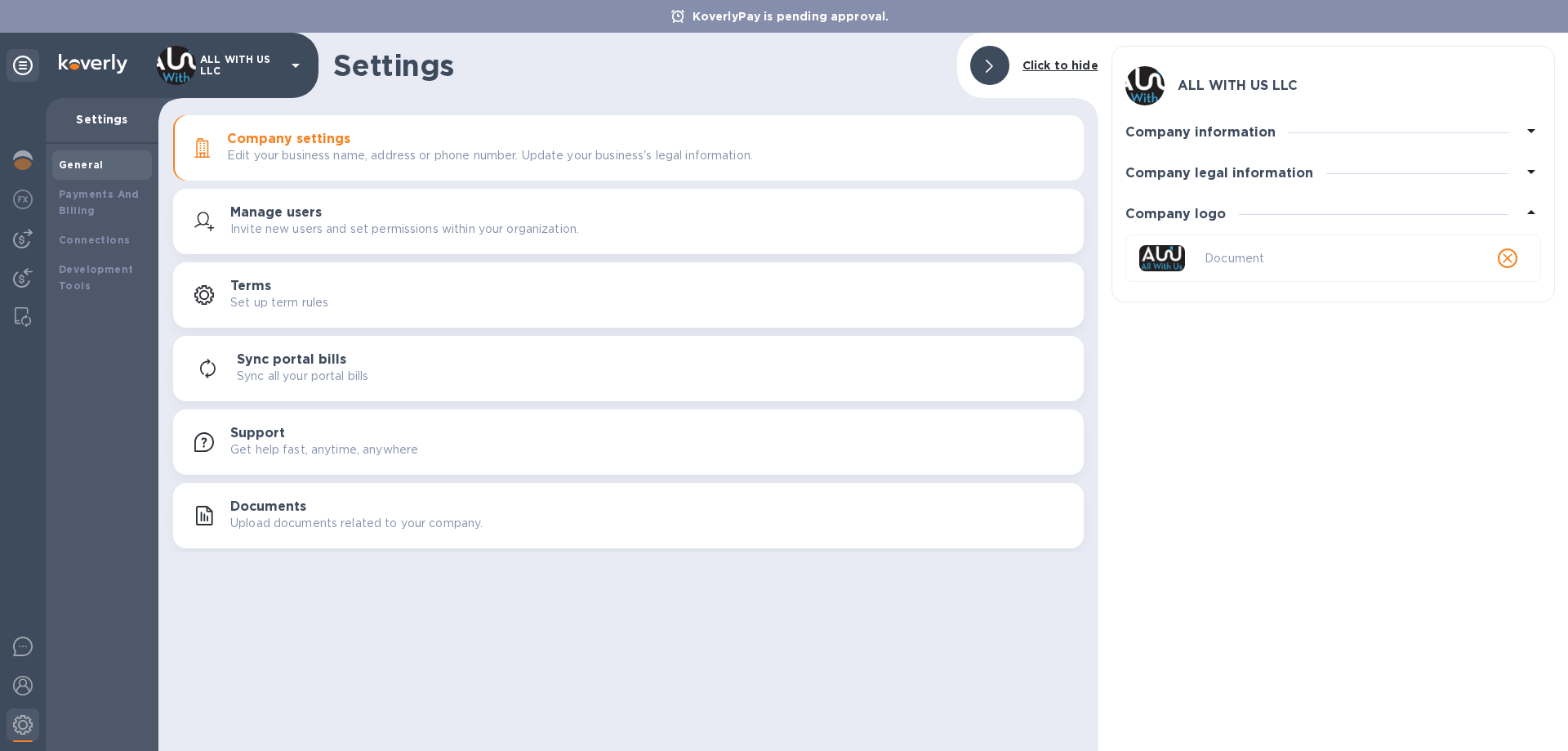
click at [994, 58] on span at bounding box center [989, 66] width 7 height 16
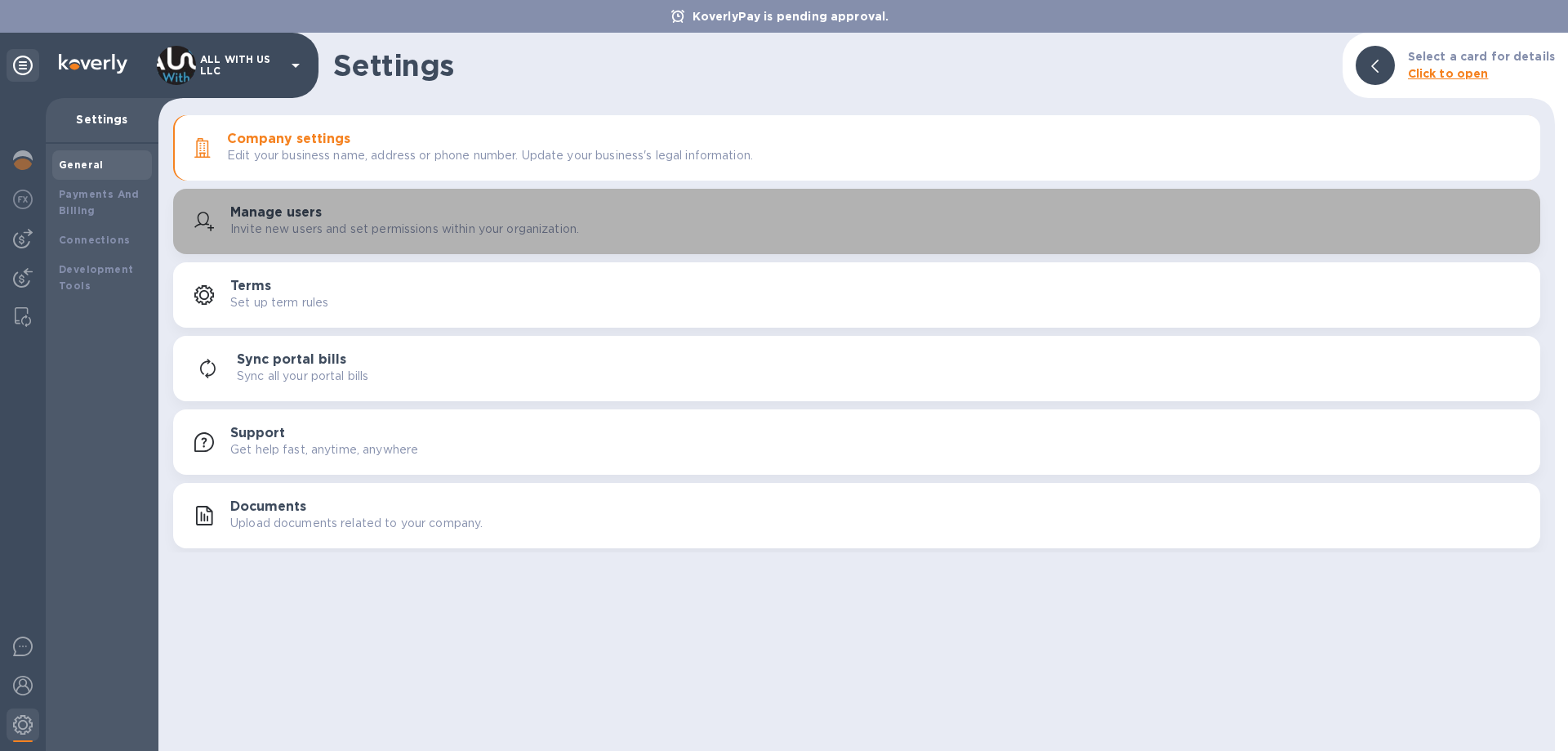
click at [289, 221] on p "Invite new users and set permissions within your organization." at bounding box center [404, 228] width 348 height 17
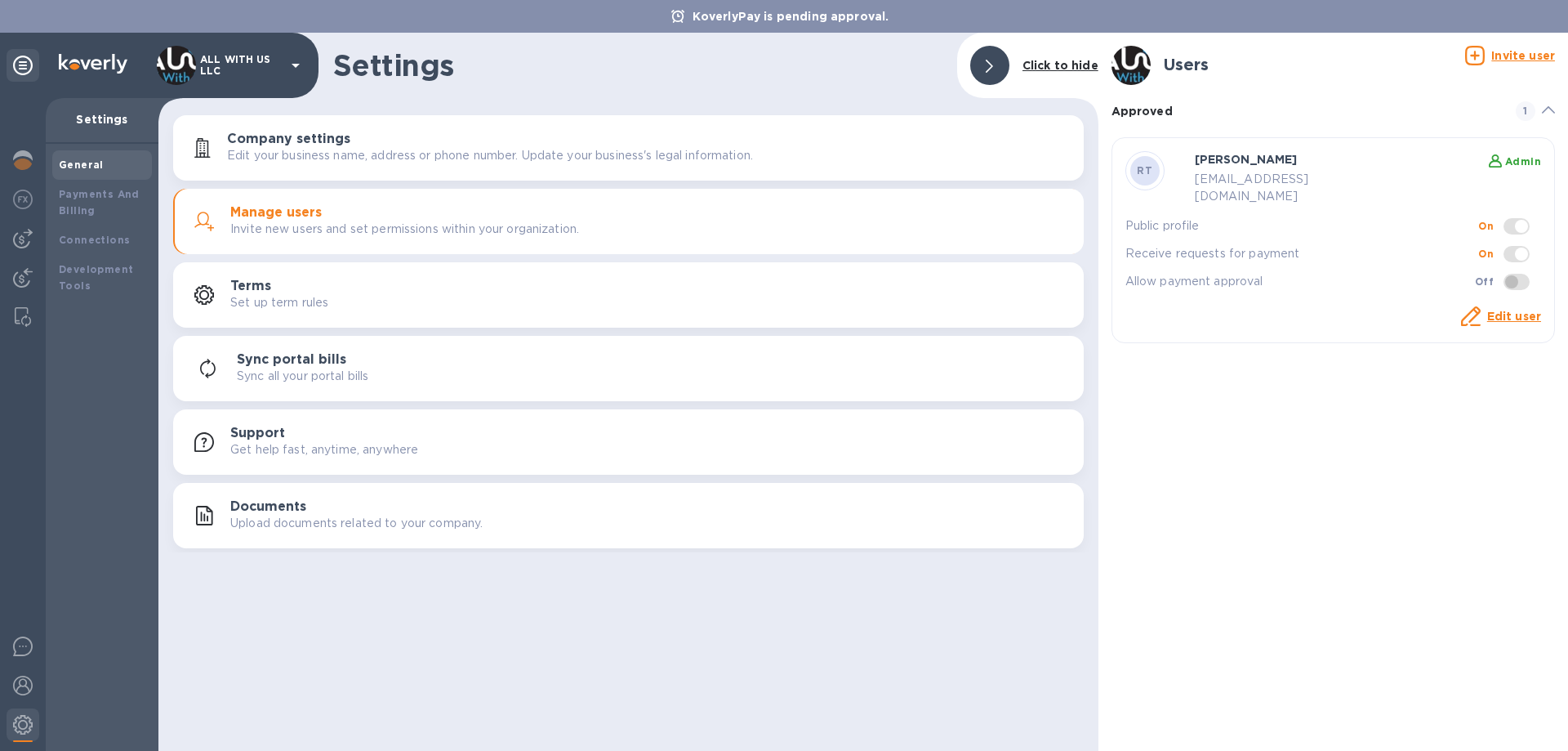
click at [1525, 273] on span at bounding box center [1517, 281] width 26 height 17
click at [293, 297] on p "Set up term rules" at bounding box center [278, 302] width 98 height 17
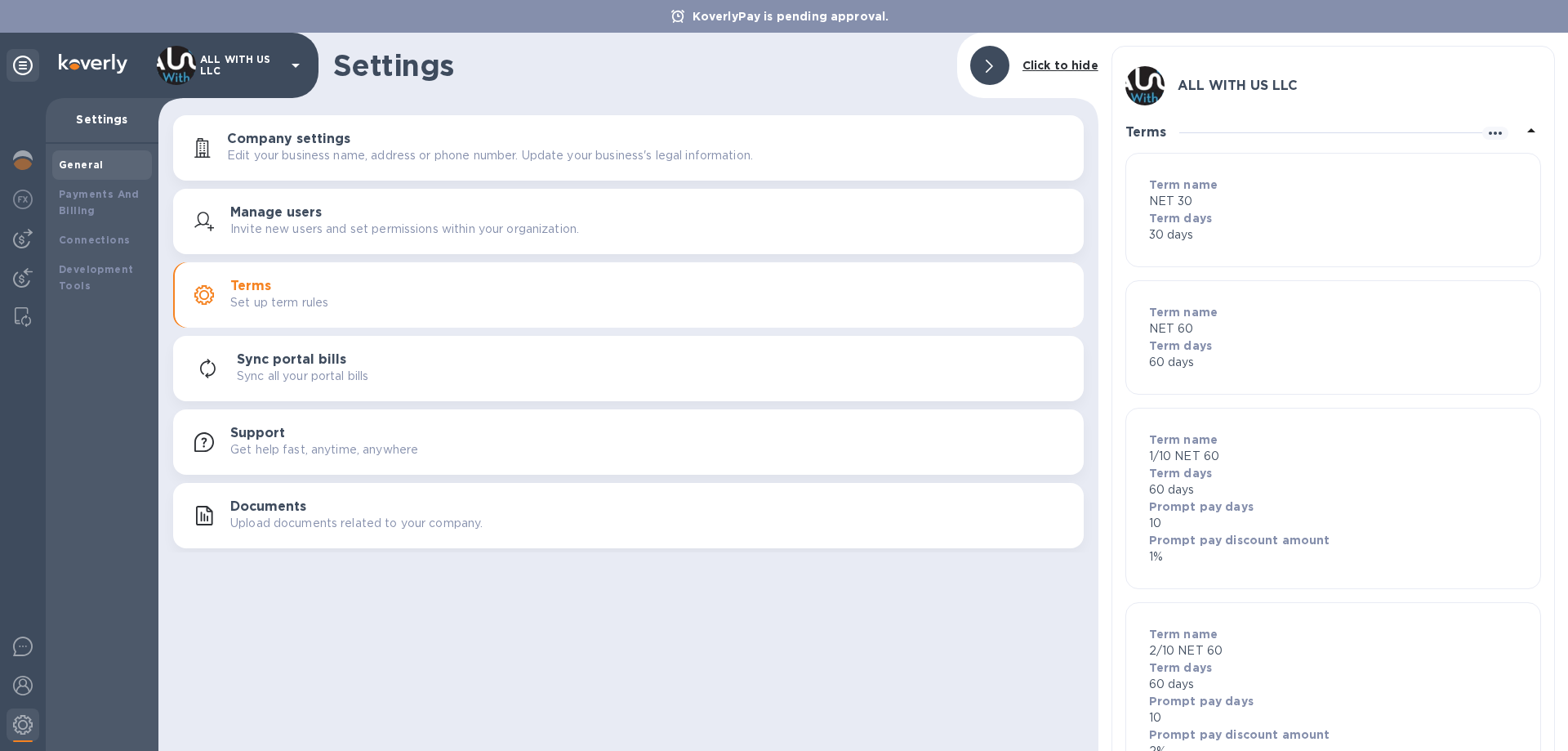
click at [449, 360] on div "Sync portal bills Sync all your portal bills" at bounding box center [653, 368] width 834 height 33
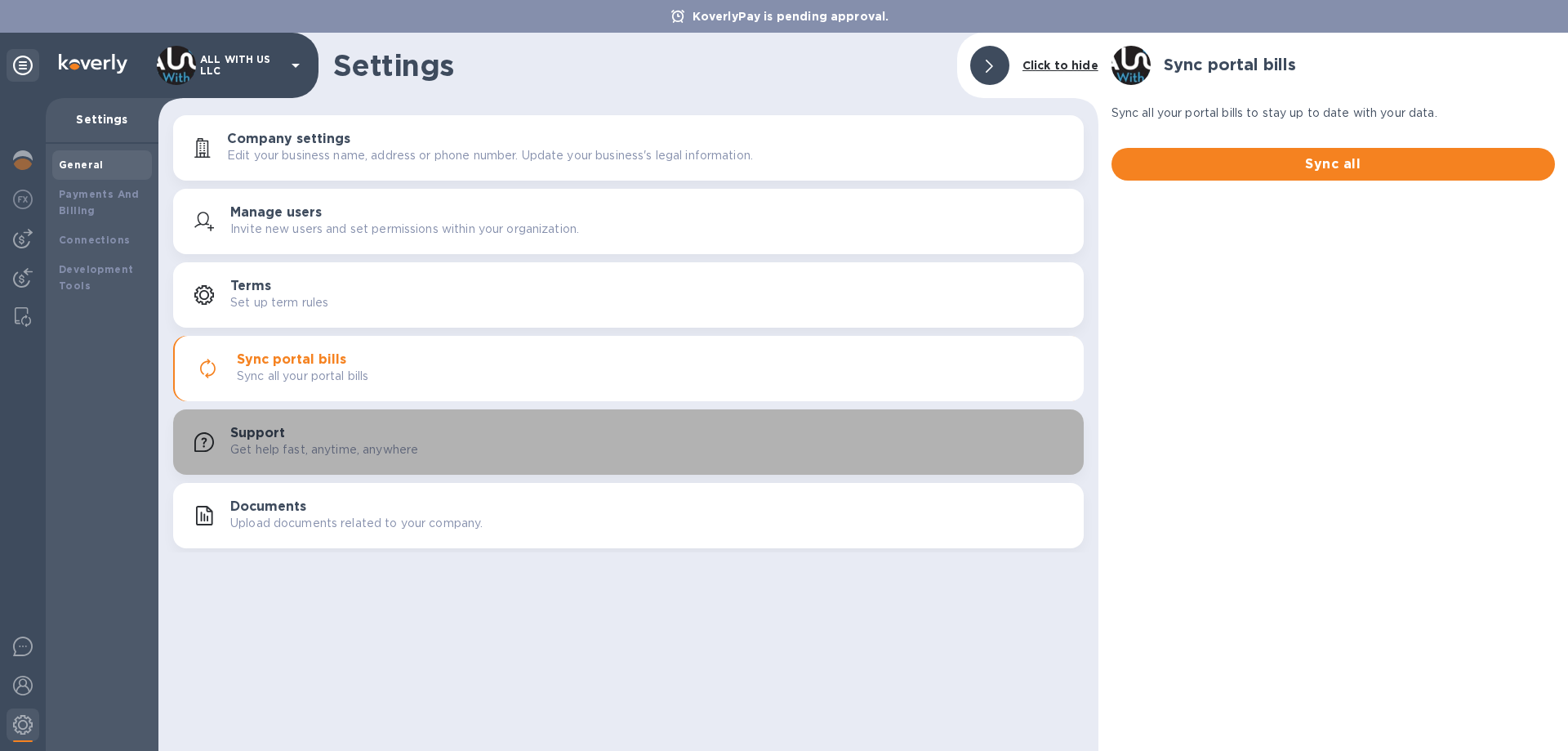
click at [413, 429] on div "Support Get help fast, anytime, anywhere" at bounding box center [650, 441] width 841 height 33
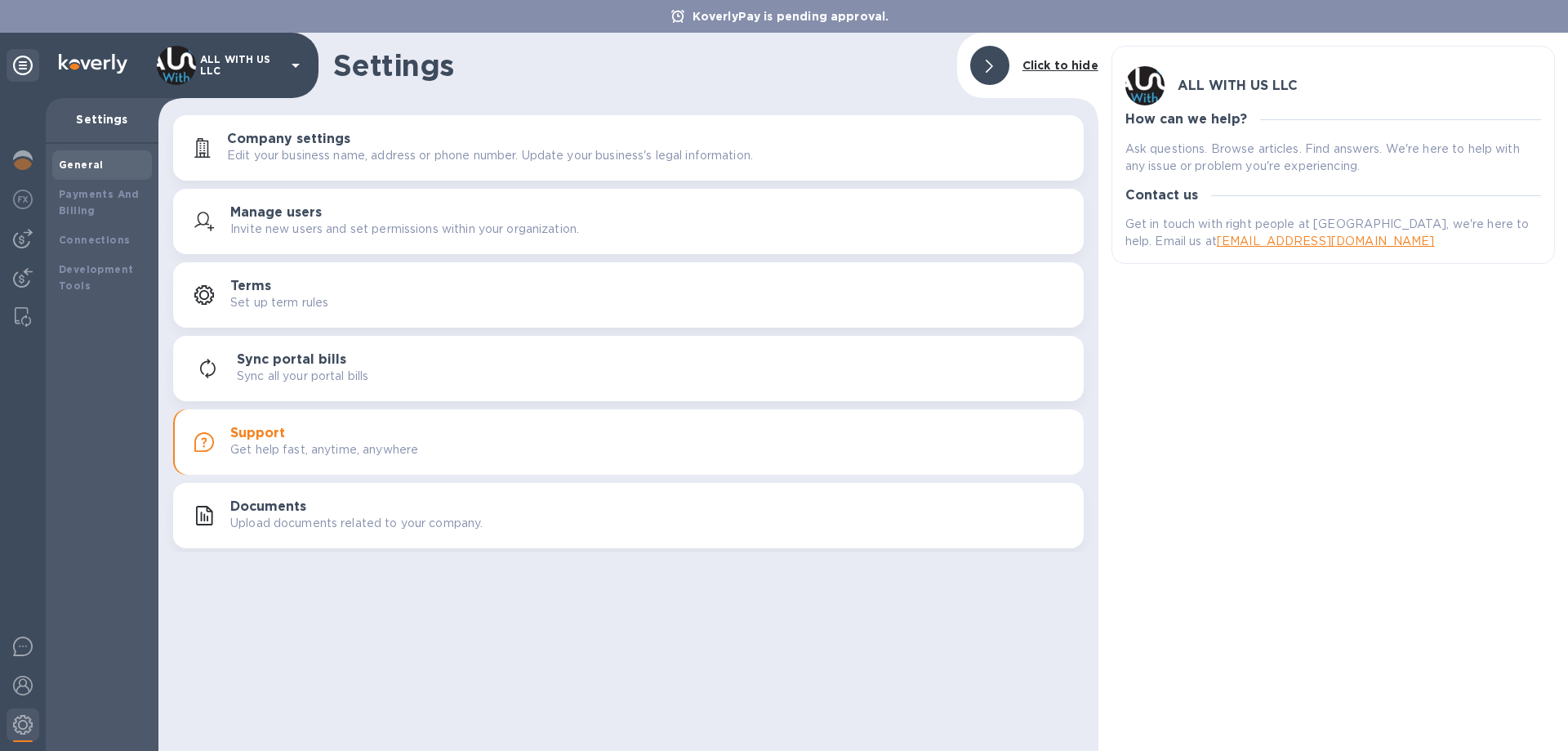
click at [274, 503] on h3 "Documents" at bounding box center [267, 507] width 76 height 16
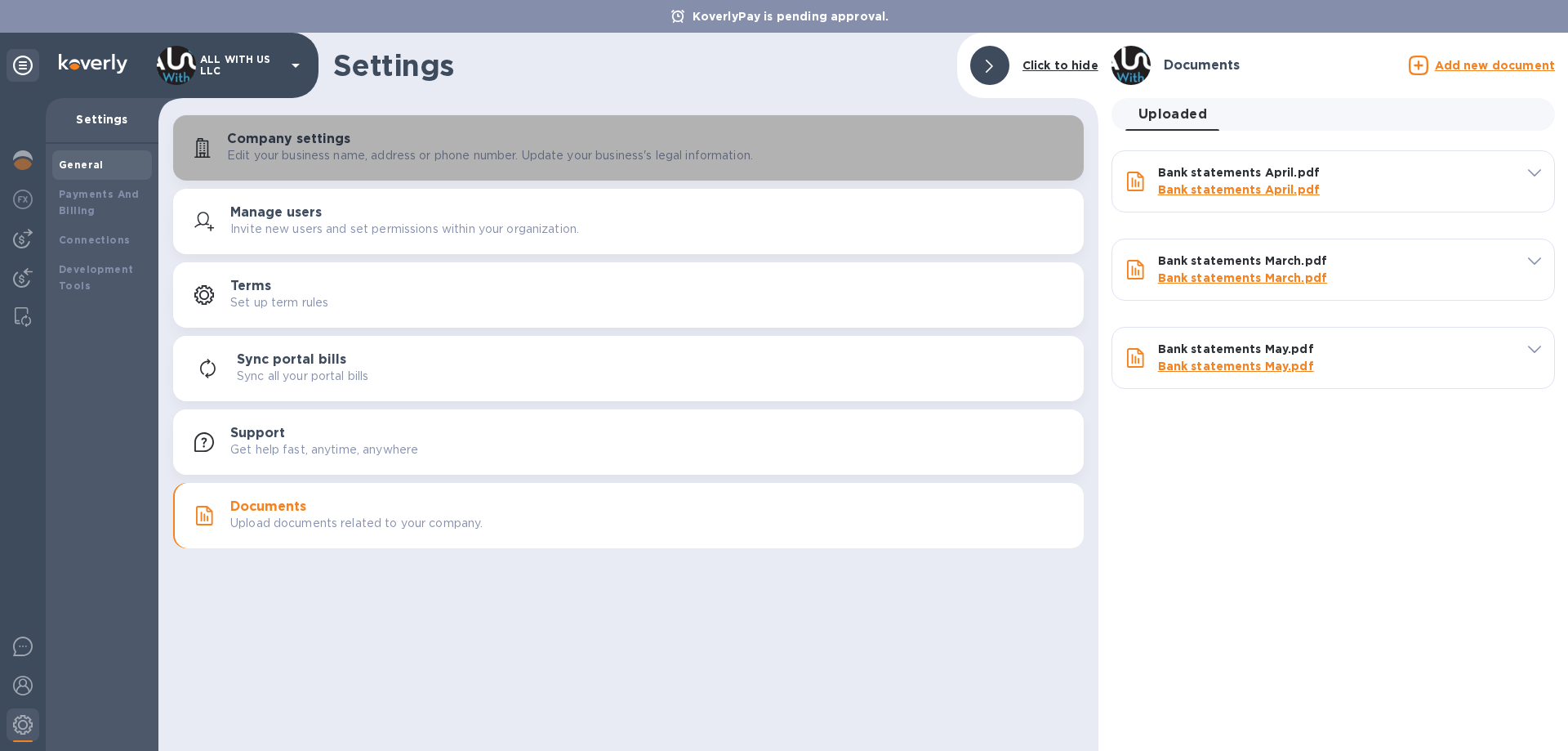
click at [230, 158] on p "Edit your business name, address or phone number. Update your business's legal …" at bounding box center [489, 155] width 526 height 17
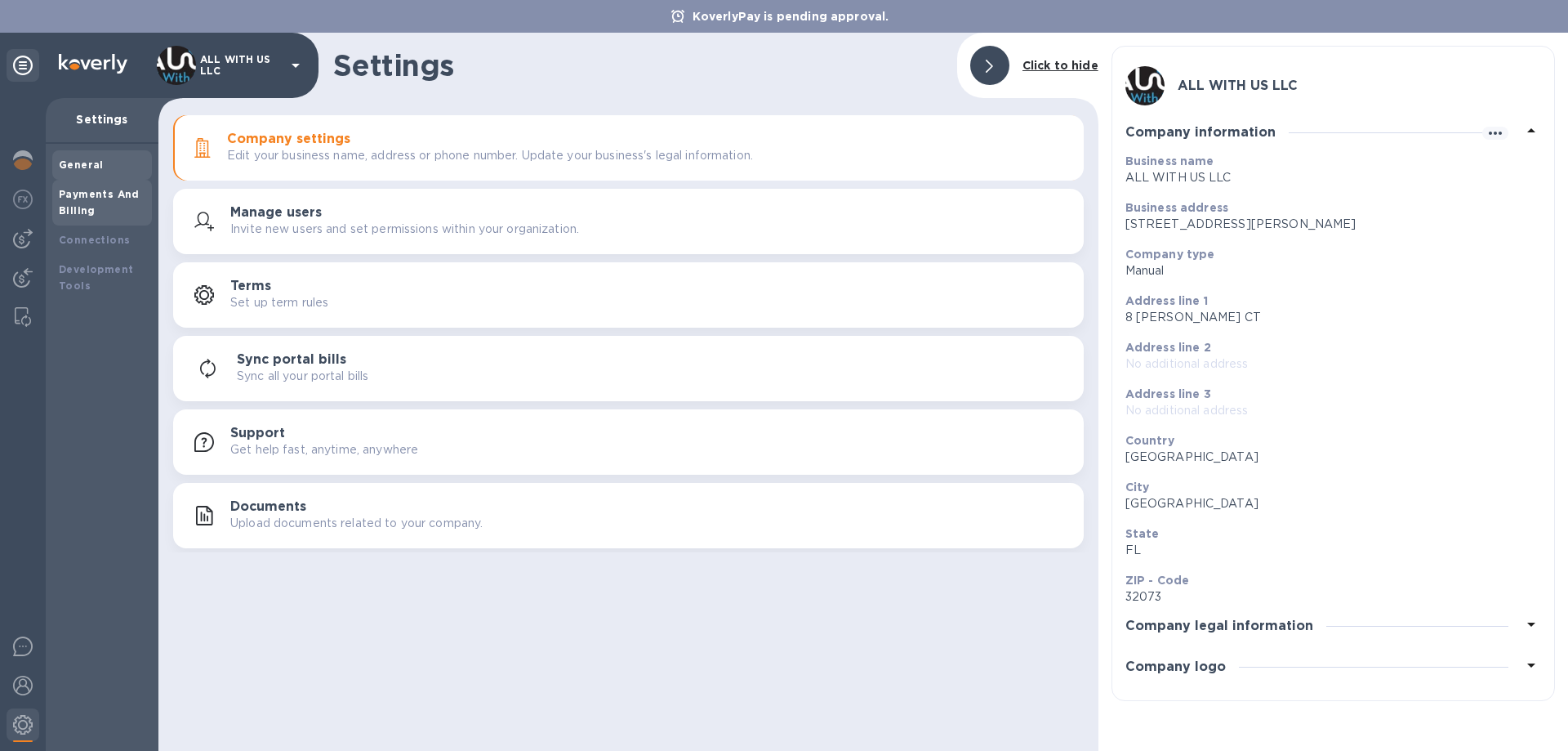
click at [100, 198] on b "Payments And Billing" at bounding box center [100, 201] width 81 height 29
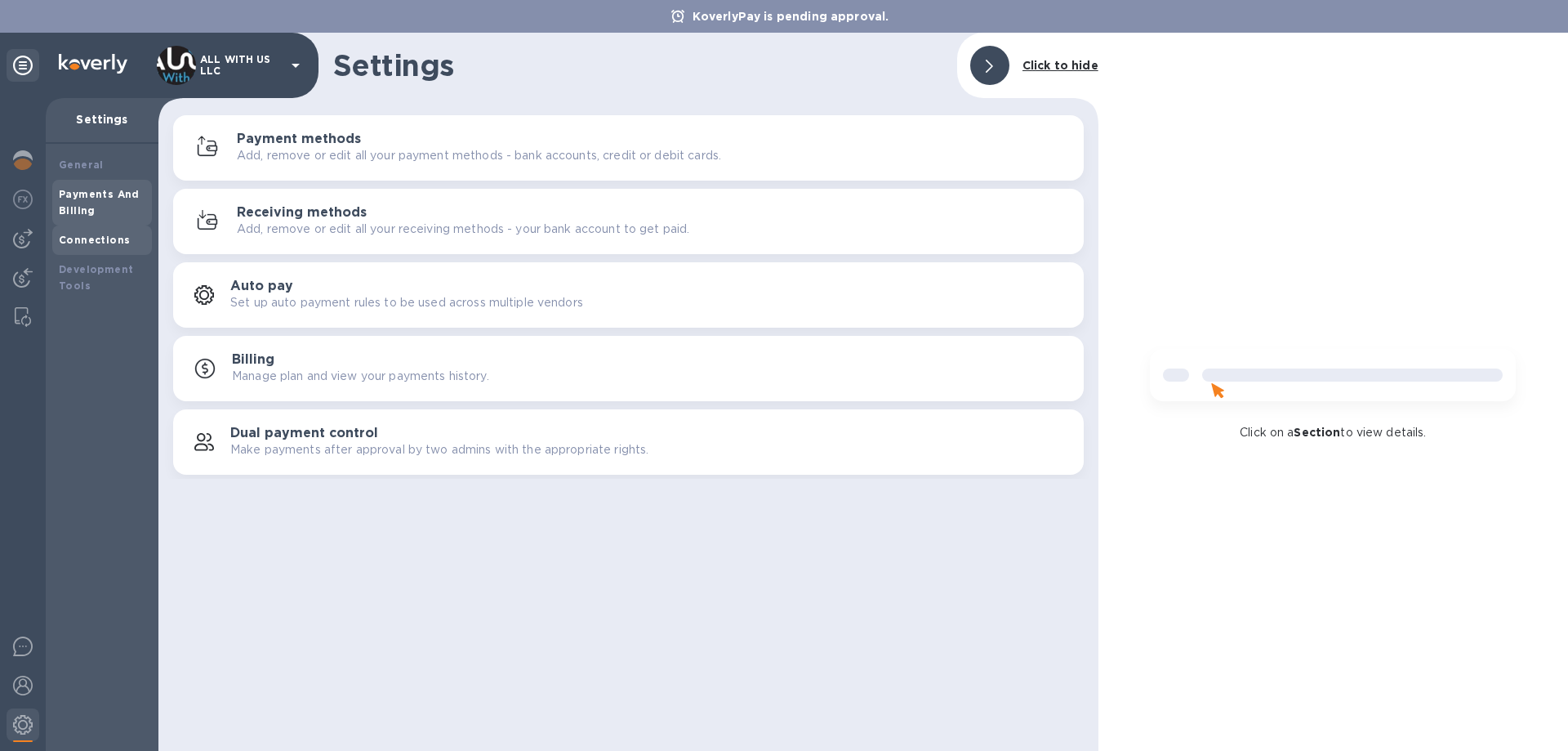
click at [102, 251] on div "Connections" at bounding box center [102, 240] width 100 height 30
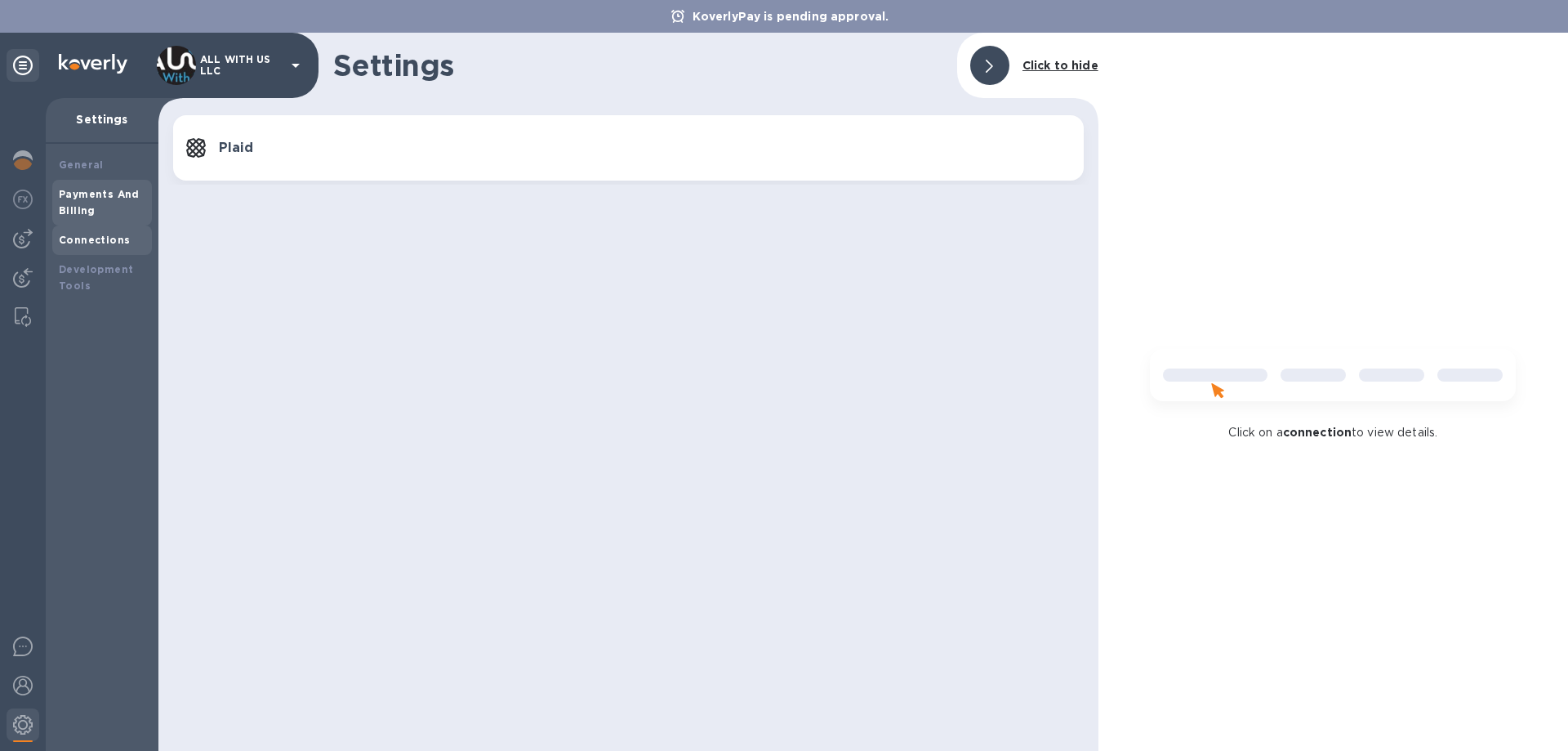
click at [107, 200] on div "Payments And Billing" at bounding box center [103, 202] width 87 height 33
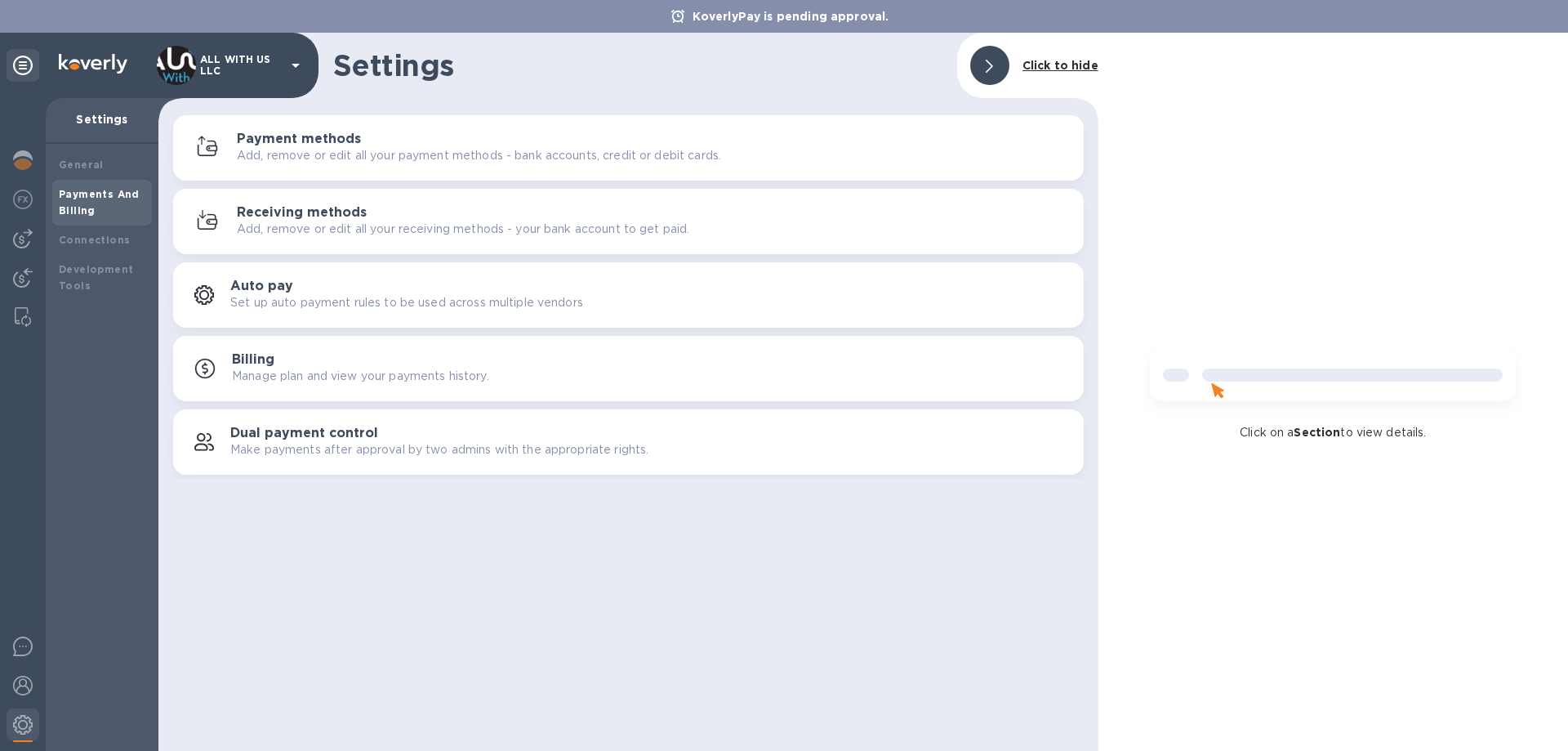
click at [384, 147] on p "Add, remove or edit all your payment methods - bank accounts, credit or debit c…" at bounding box center [479, 155] width 485 height 17
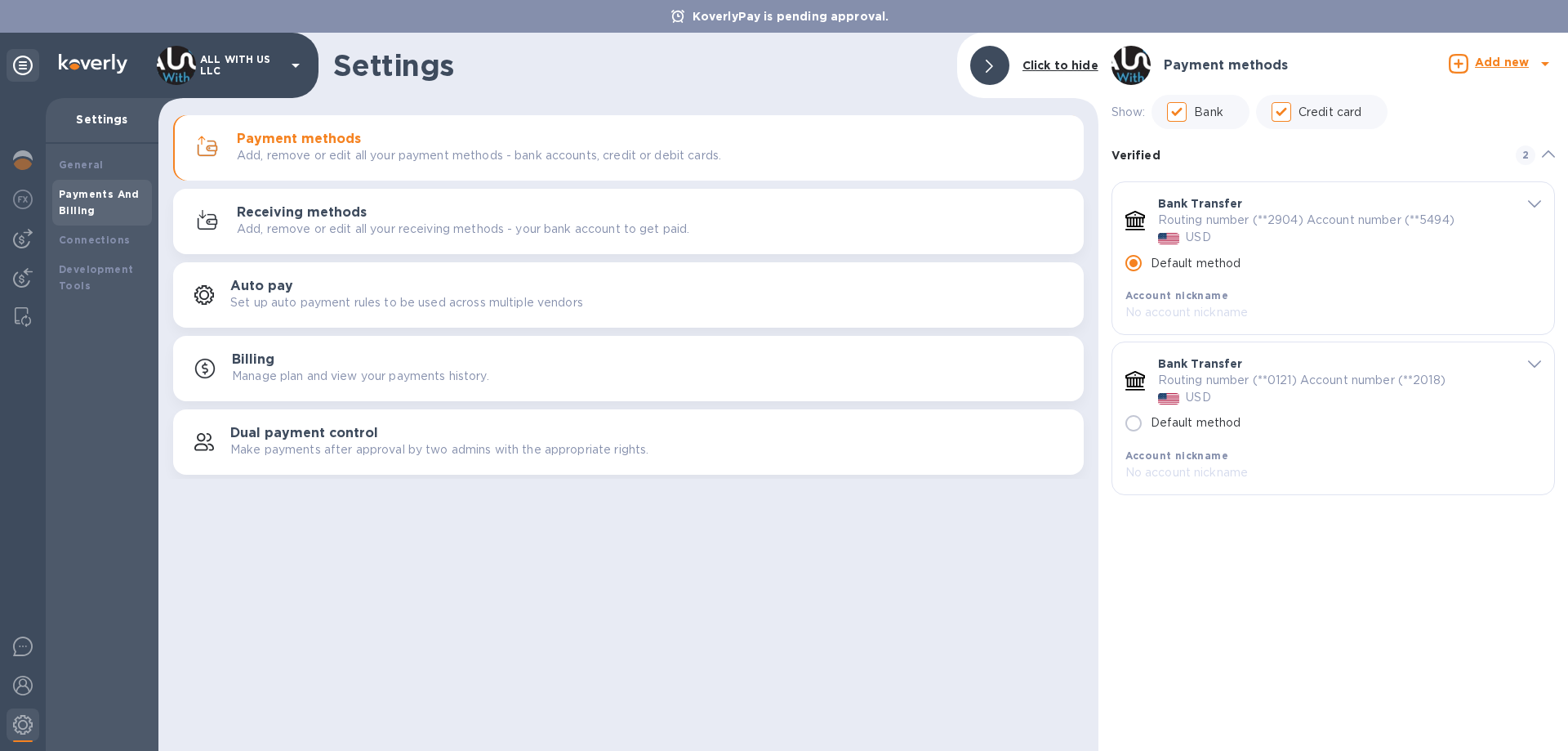
click at [1134, 425] on input "Default method" at bounding box center [1134, 422] width 35 height 35
radio input "false"
click at [1130, 424] on input "Default method" at bounding box center [1134, 422] width 35 height 35
radio input "false"
click at [1144, 416] on input "Default method" at bounding box center [1134, 422] width 35 height 35
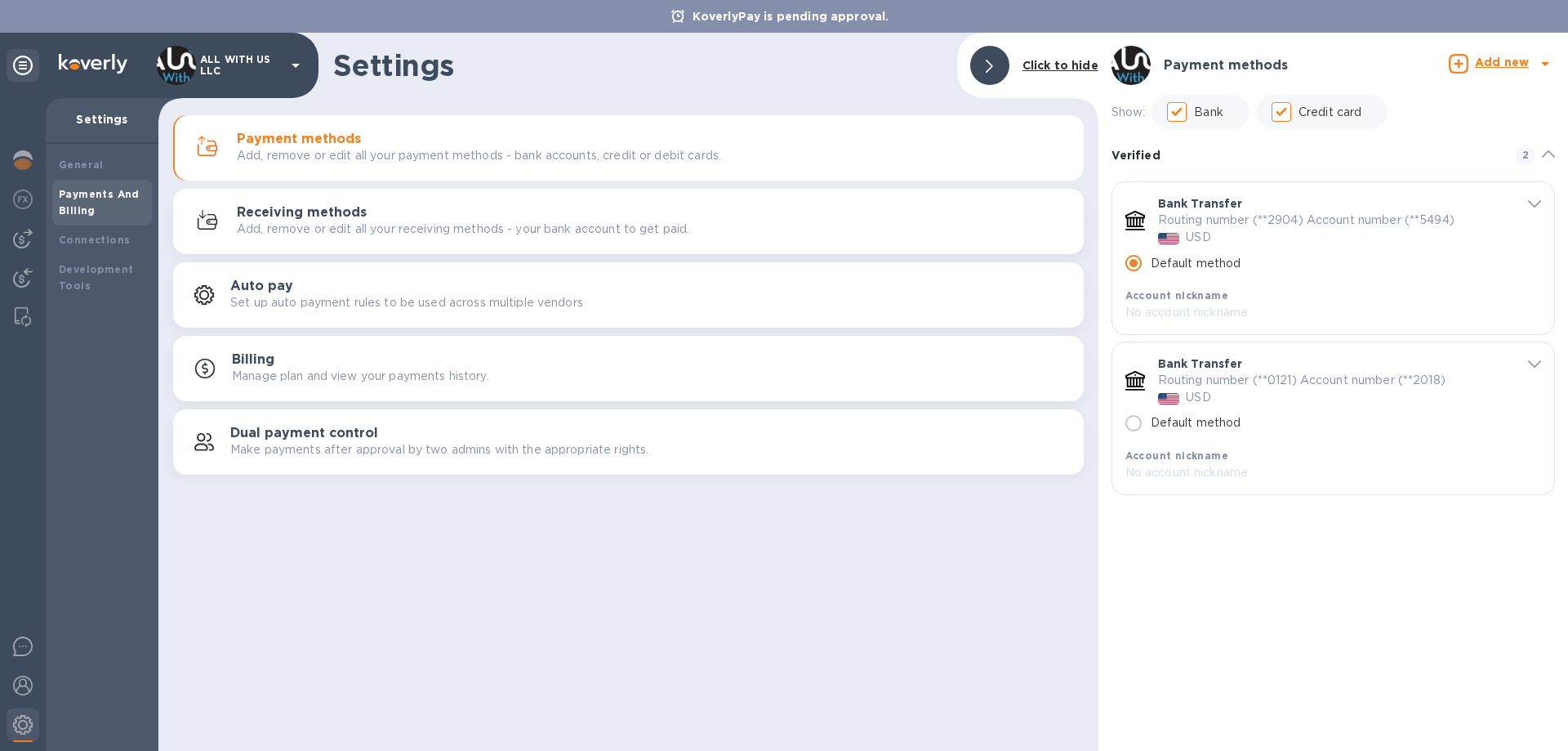
radio input "false"
radio input "true"
click at [322, 208] on h3 "Receiving methods" at bounding box center [302, 213] width 130 height 16
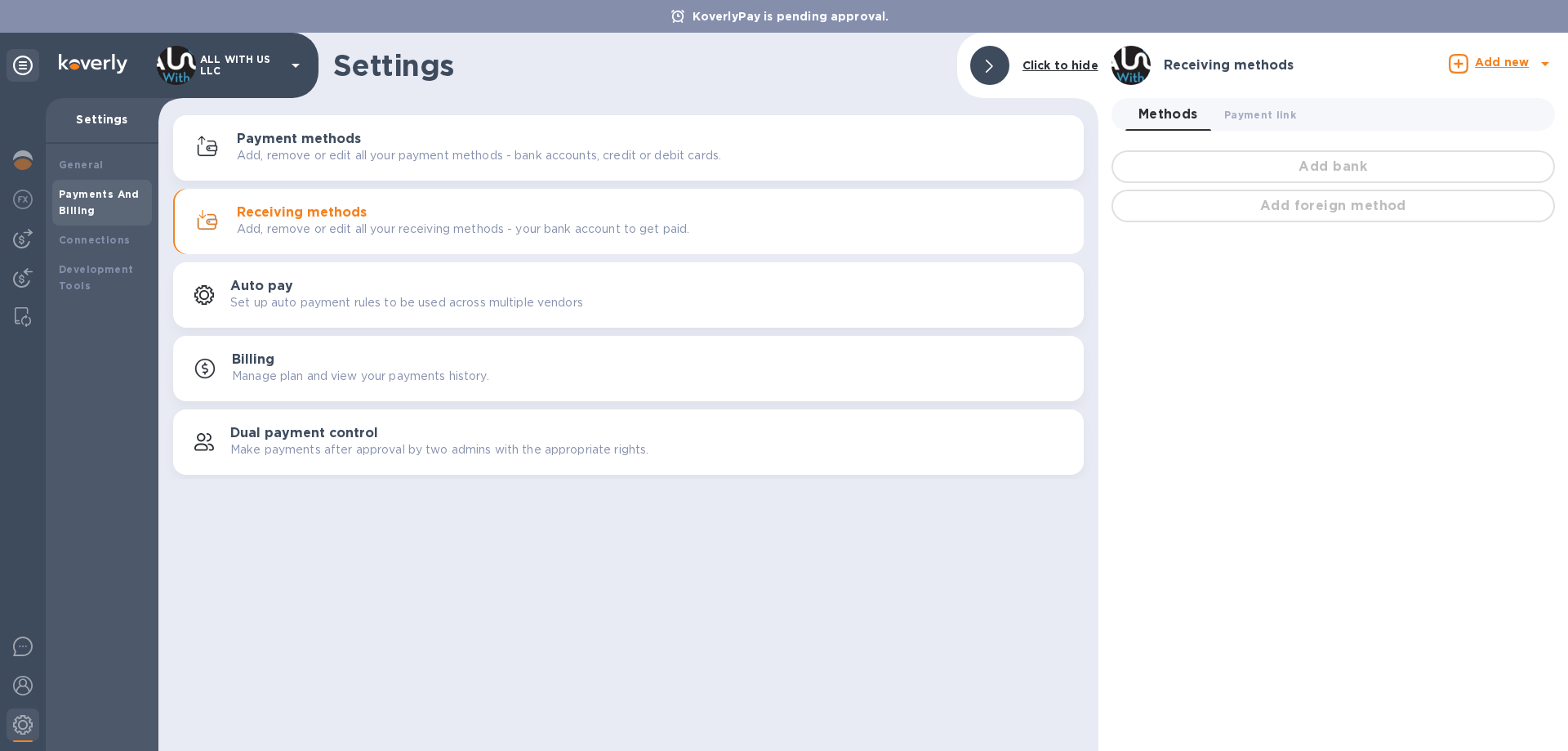
click at [411, 294] on p "Set up auto payment rules to be used across multiple vendors" at bounding box center [407, 302] width 353 height 17
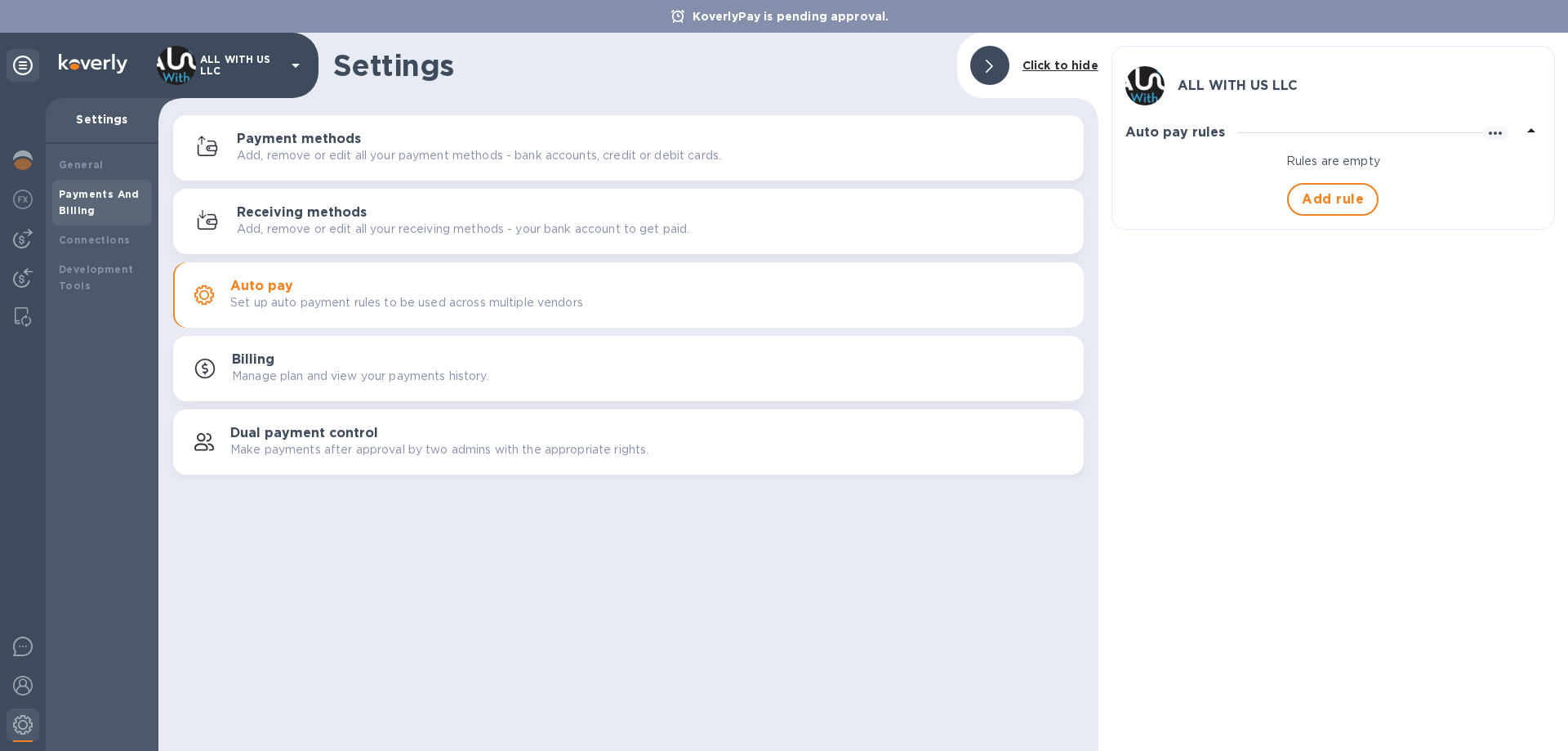
click at [302, 172] on button "Payment methods Add, remove or edit all your payment methods - bank accounts, c…" at bounding box center [628, 148] width 911 height 65
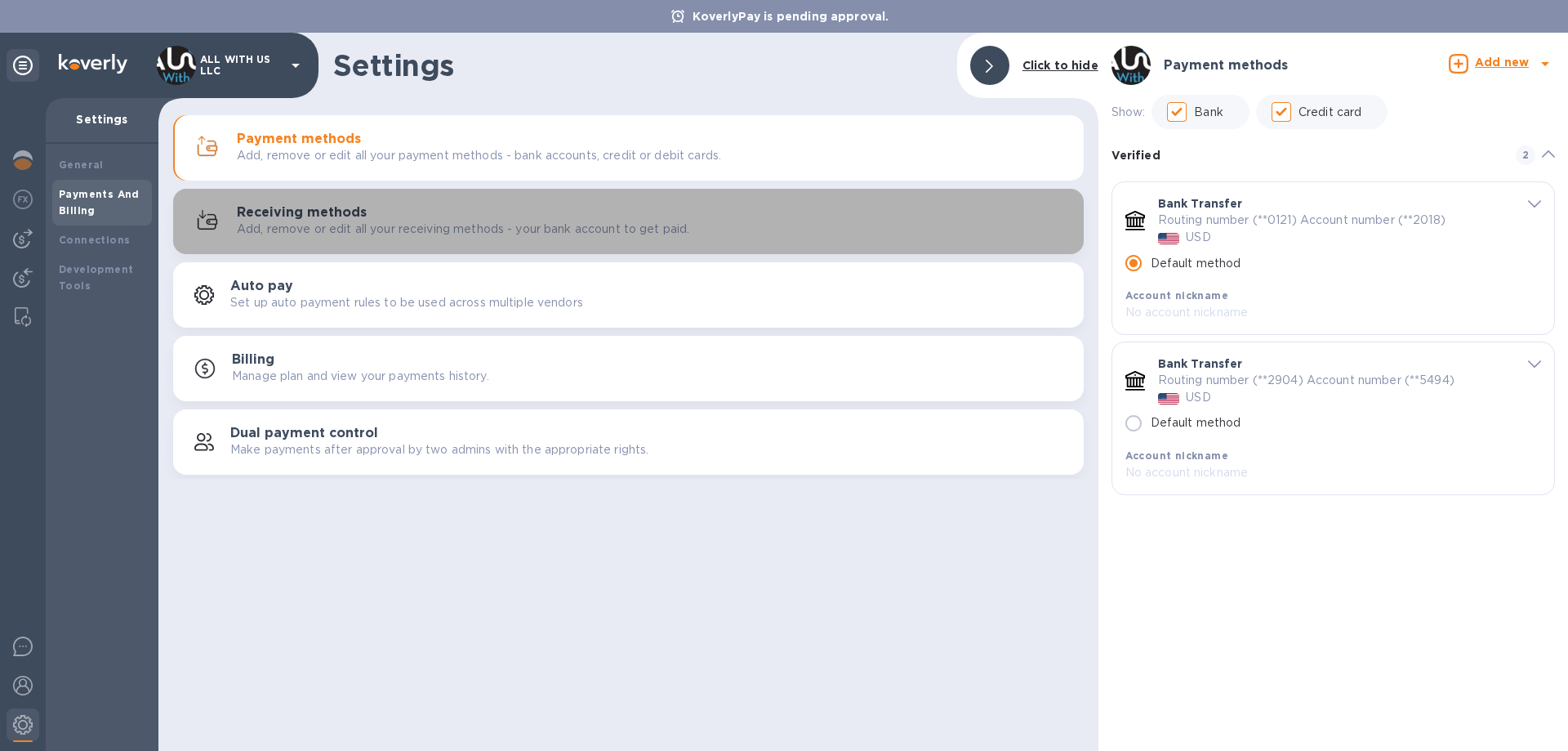
click at [411, 238] on div "Receiving methods Add, remove or edit all your receiving methods - your bank ac…" at bounding box center [628, 221] width 891 height 39
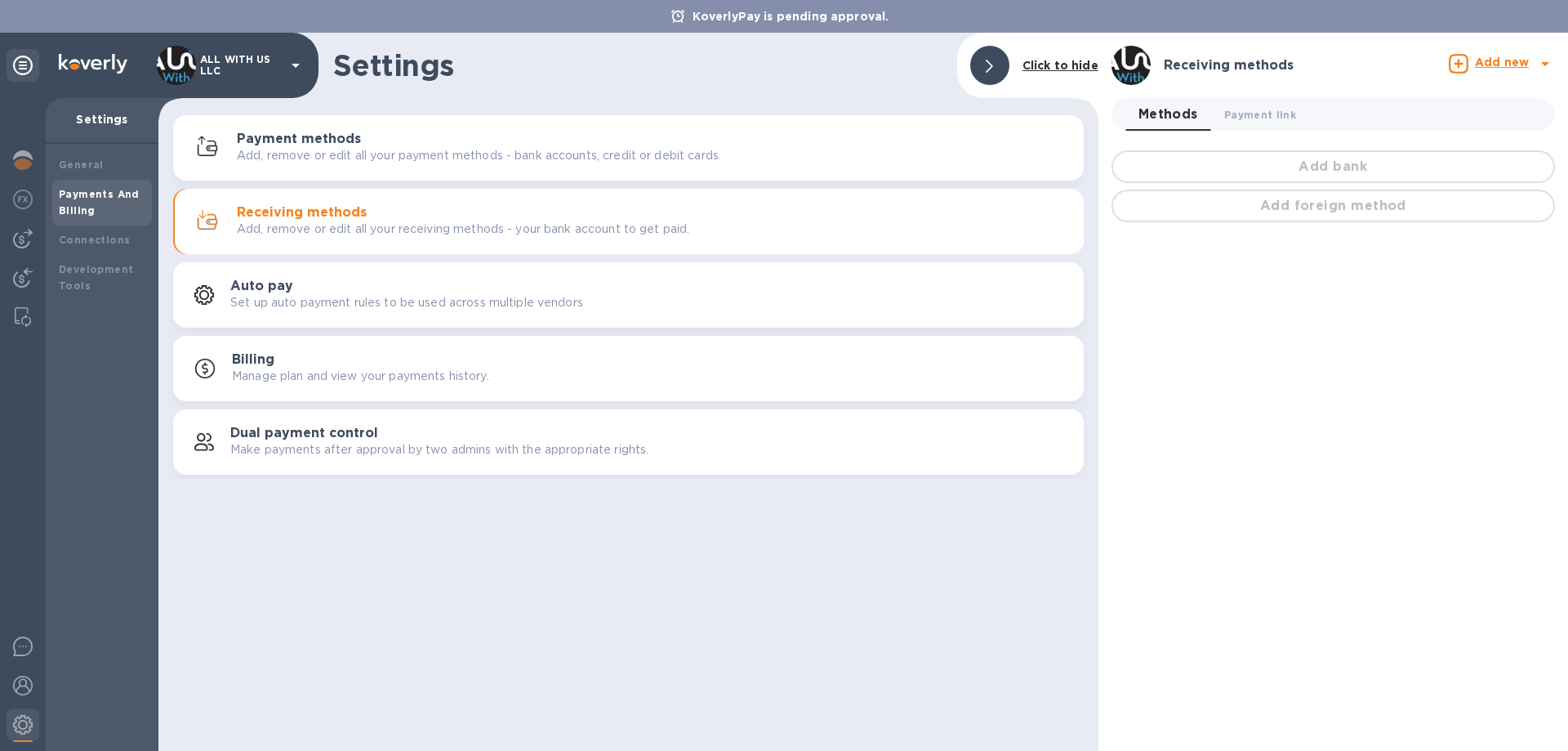
click at [418, 289] on div "Auto pay Set up auto payment rules to be used across multiple vendors" at bounding box center [650, 294] width 841 height 33
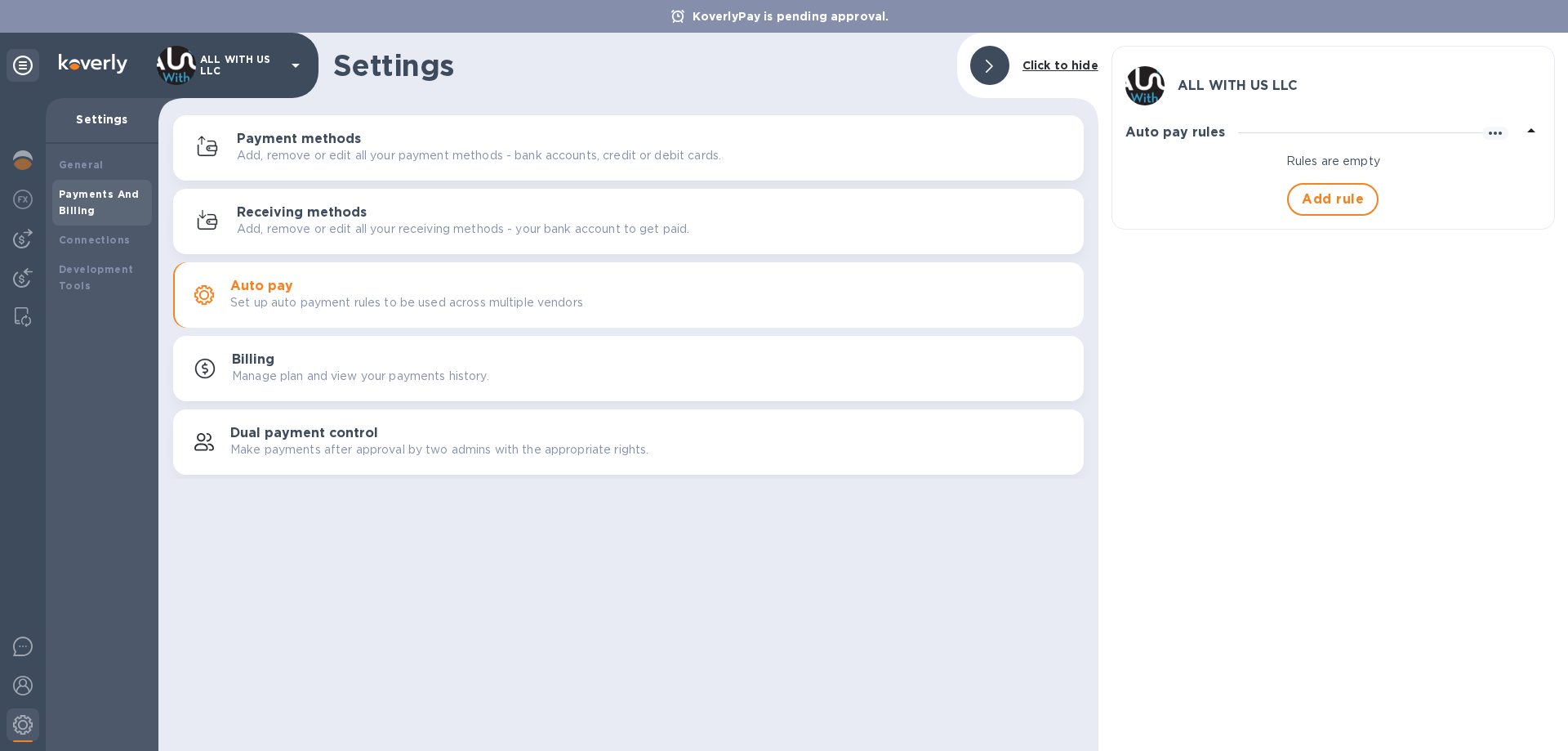
click at [429, 357] on div "Billing Manage plan and view your payments history." at bounding box center [651, 368] width 839 height 33
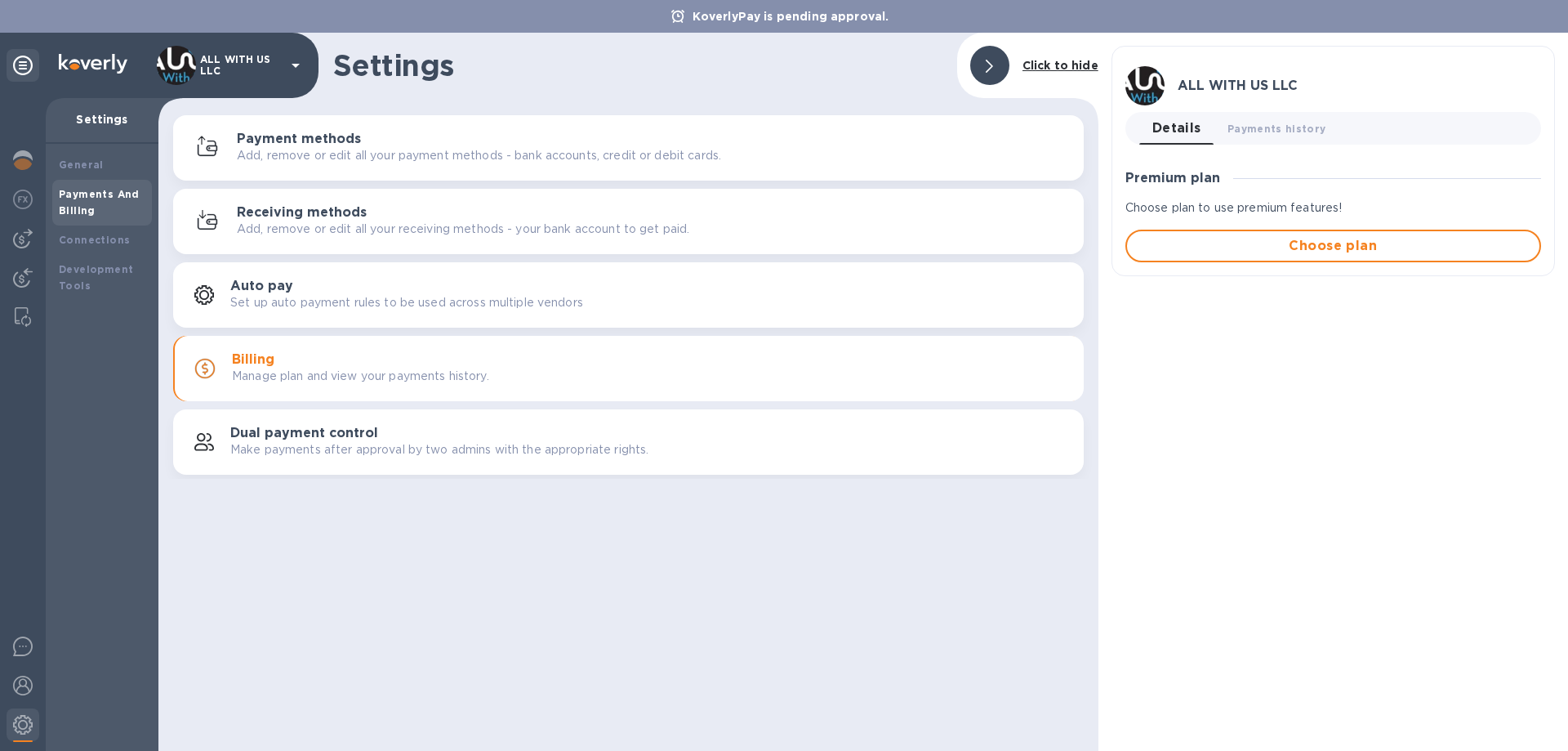
click at [422, 439] on div "Dual payment control Make payments after approval by two admins with the approp…" at bounding box center [650, 441] width 841 height 33
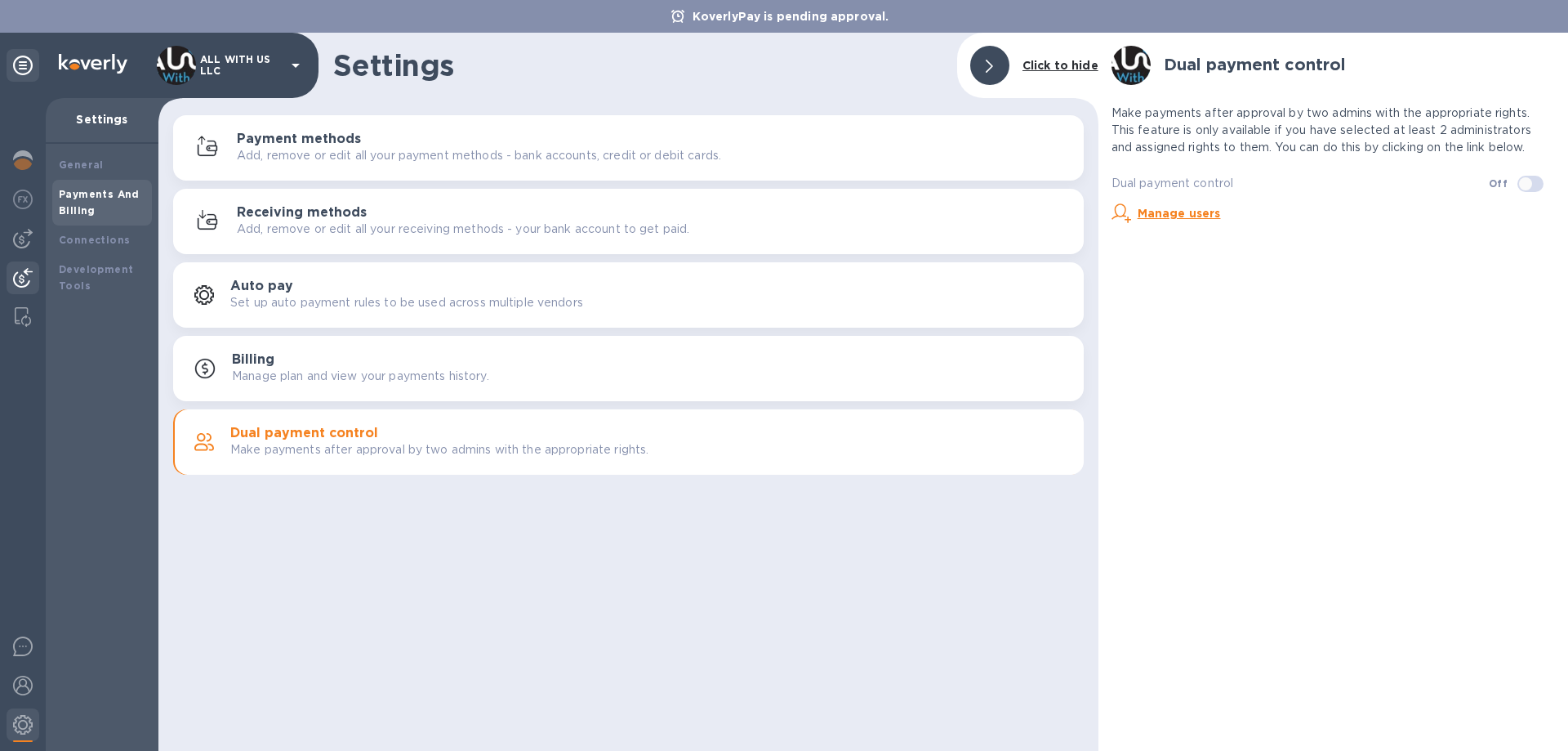
click at [26, 282] on img at bounding box center [23, 277] width 20 height 20
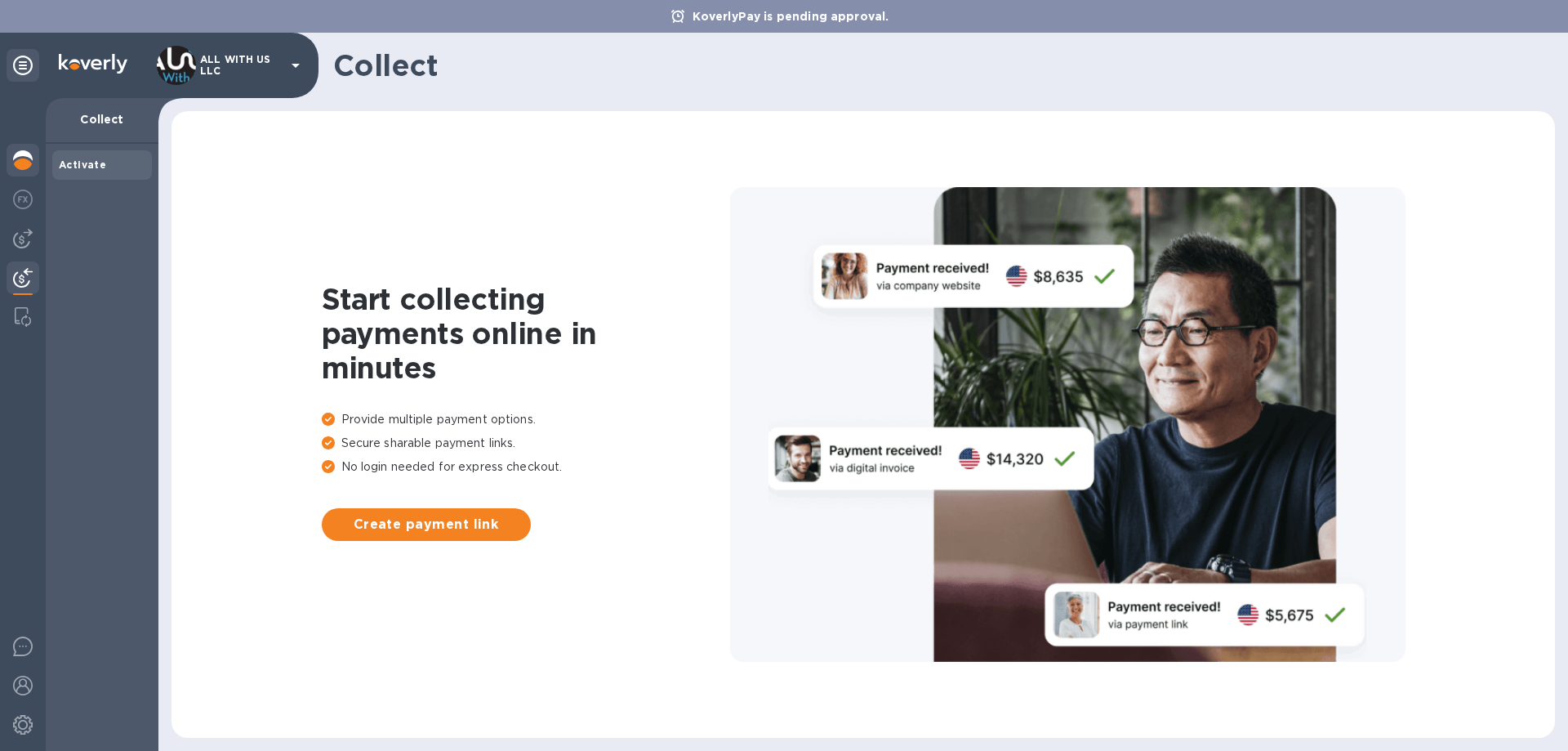
click at [23, 155] on img at bounding box center [23, 160] width 20 height 20
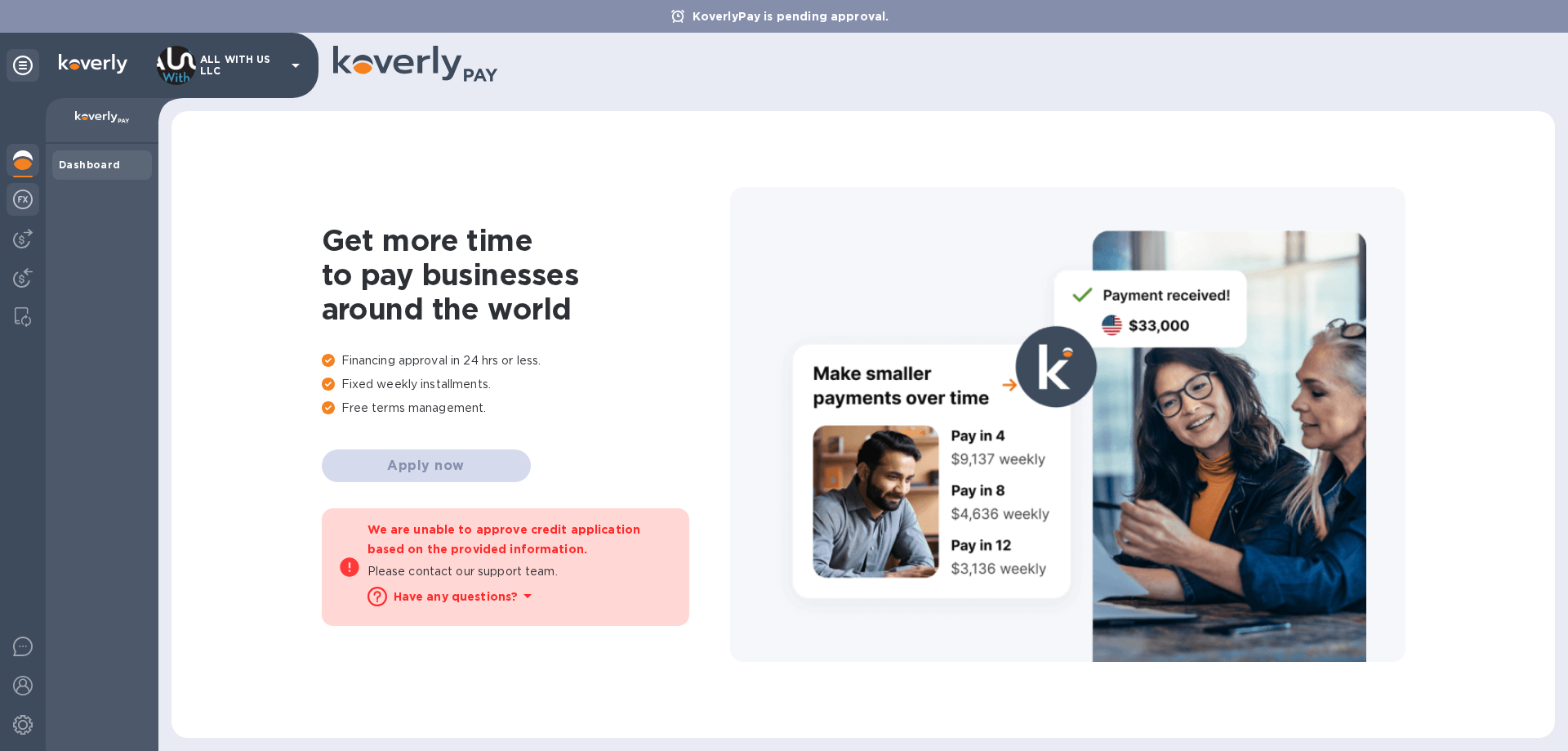
click at [33, 212] on div at bounding box center [23, 200] width 33 height 36
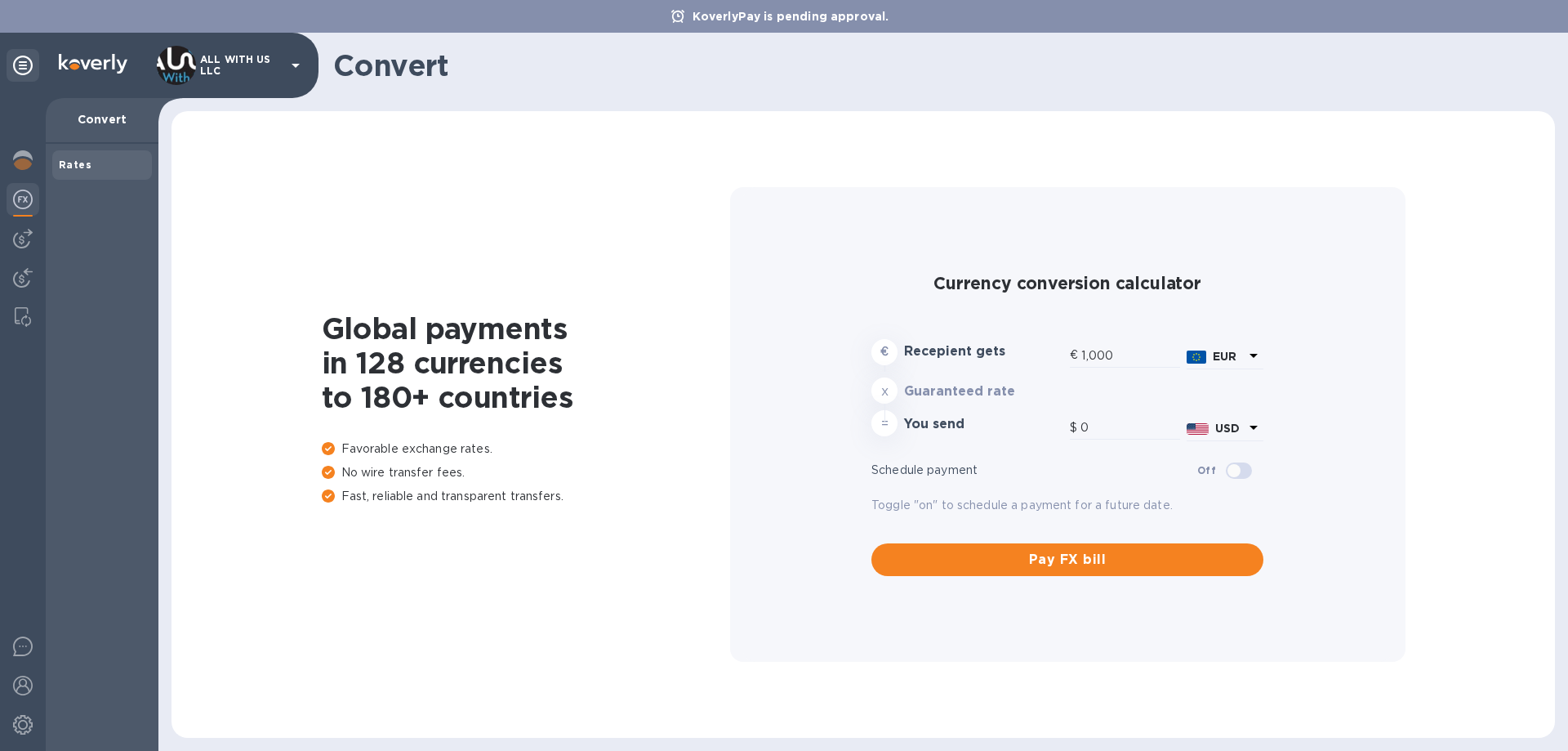
click at [32, 240] on img at bounding box center [23, 239] width 20 height 20
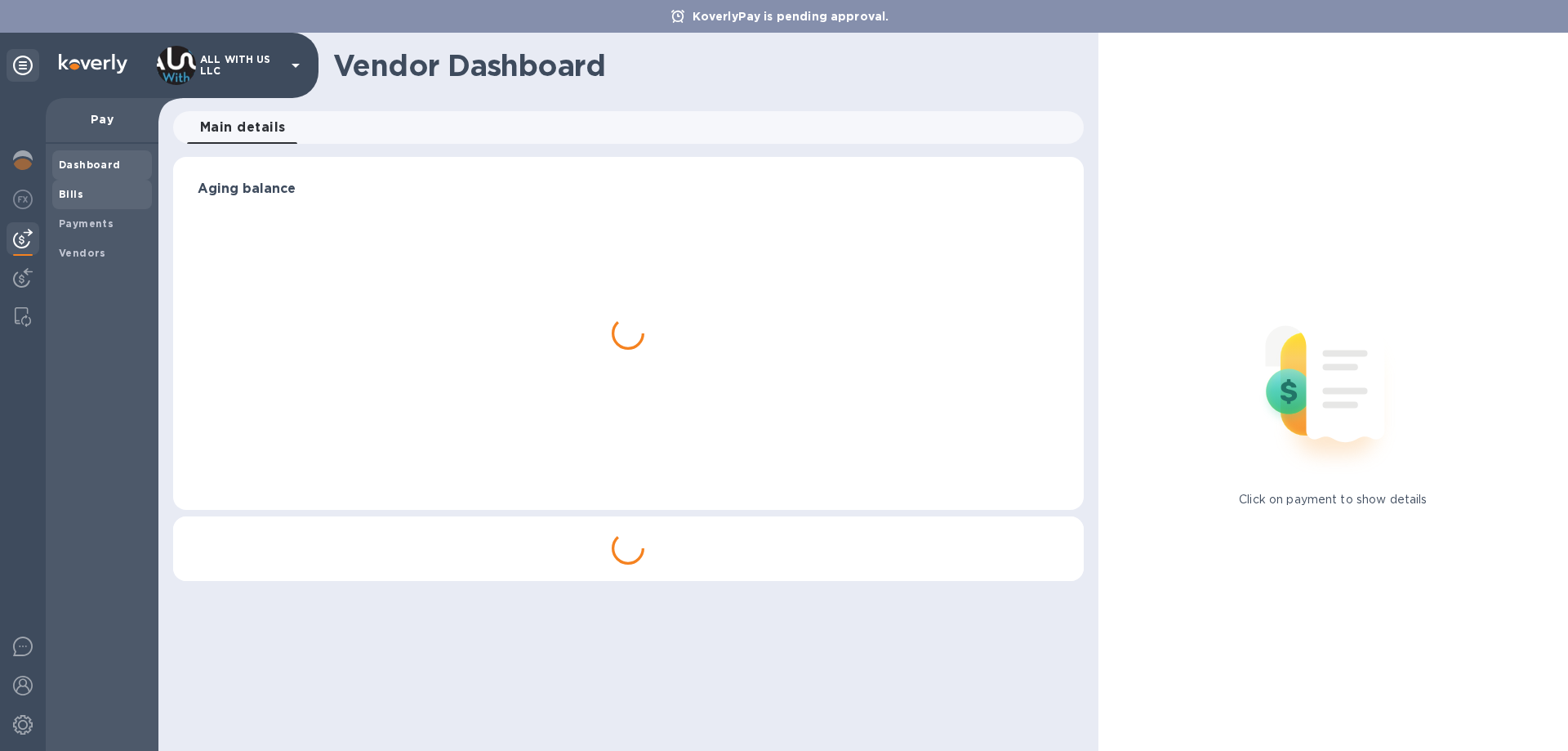
click at [91, 195] on span "Bills" at bounding box center [103, 194] width 87 height 17
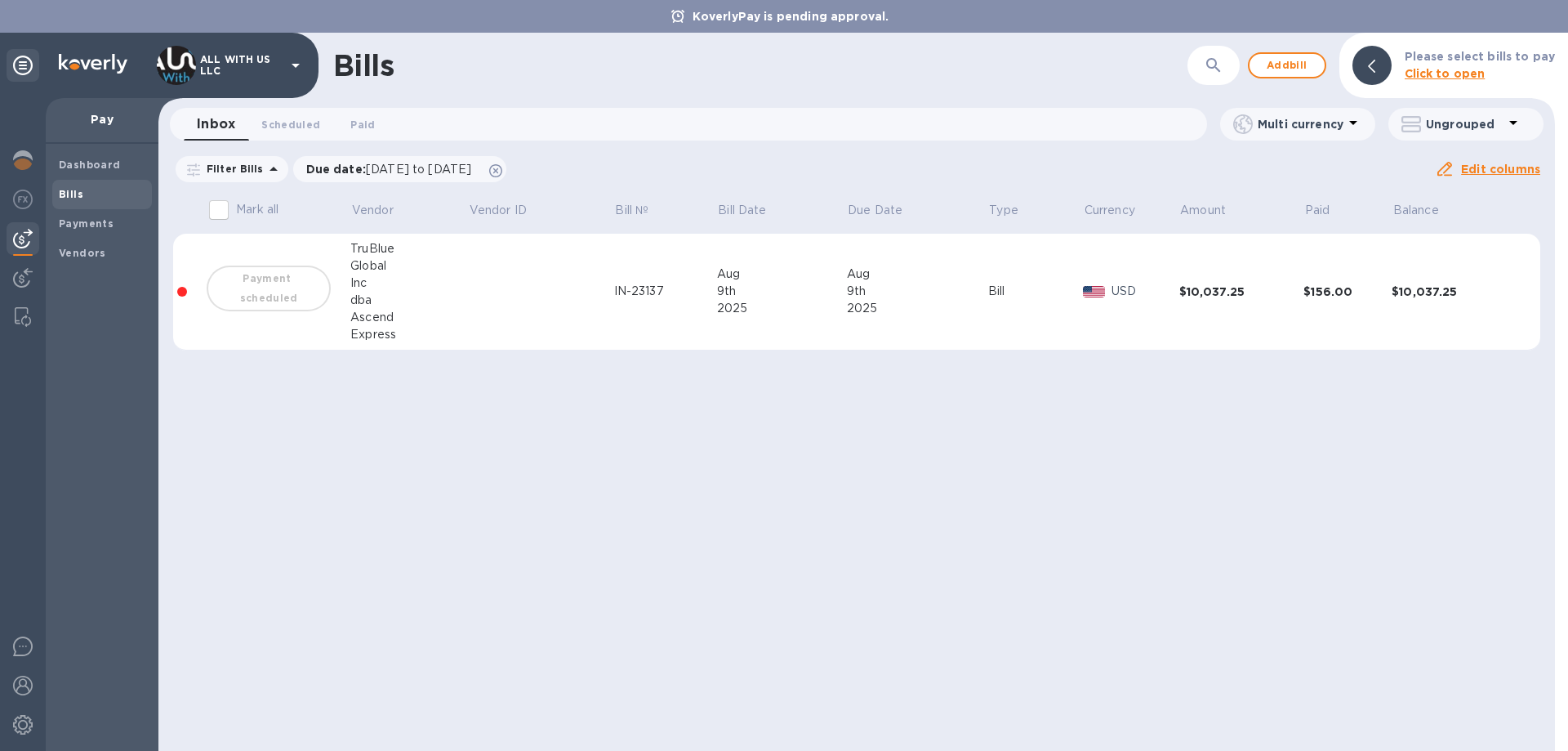
click at [1102, 277] on td "USD" at bounding box center [1131, 292] width 96 height 116
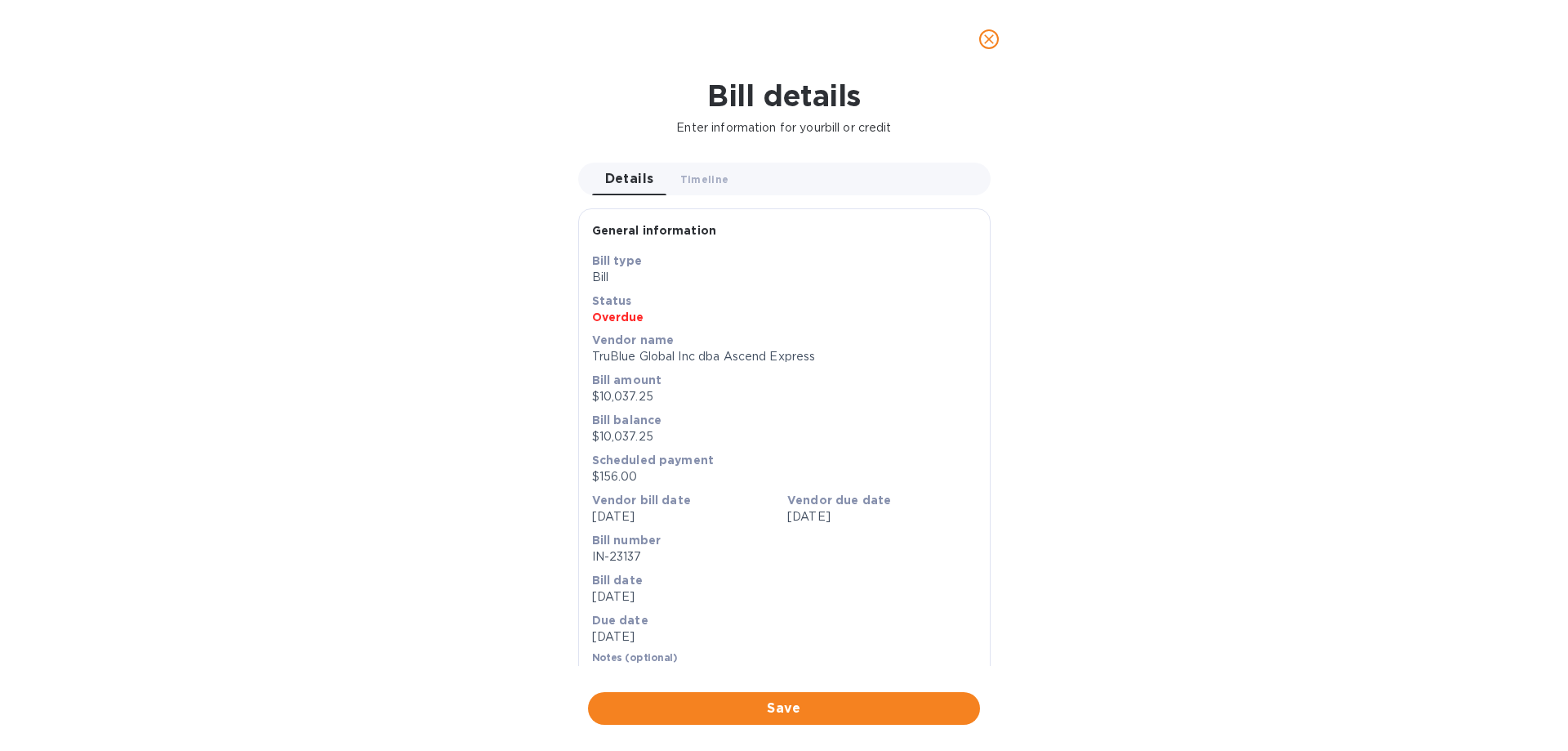
click at [991, 36] on icon "close" at bounding box center [989, 38] width 17 height 17
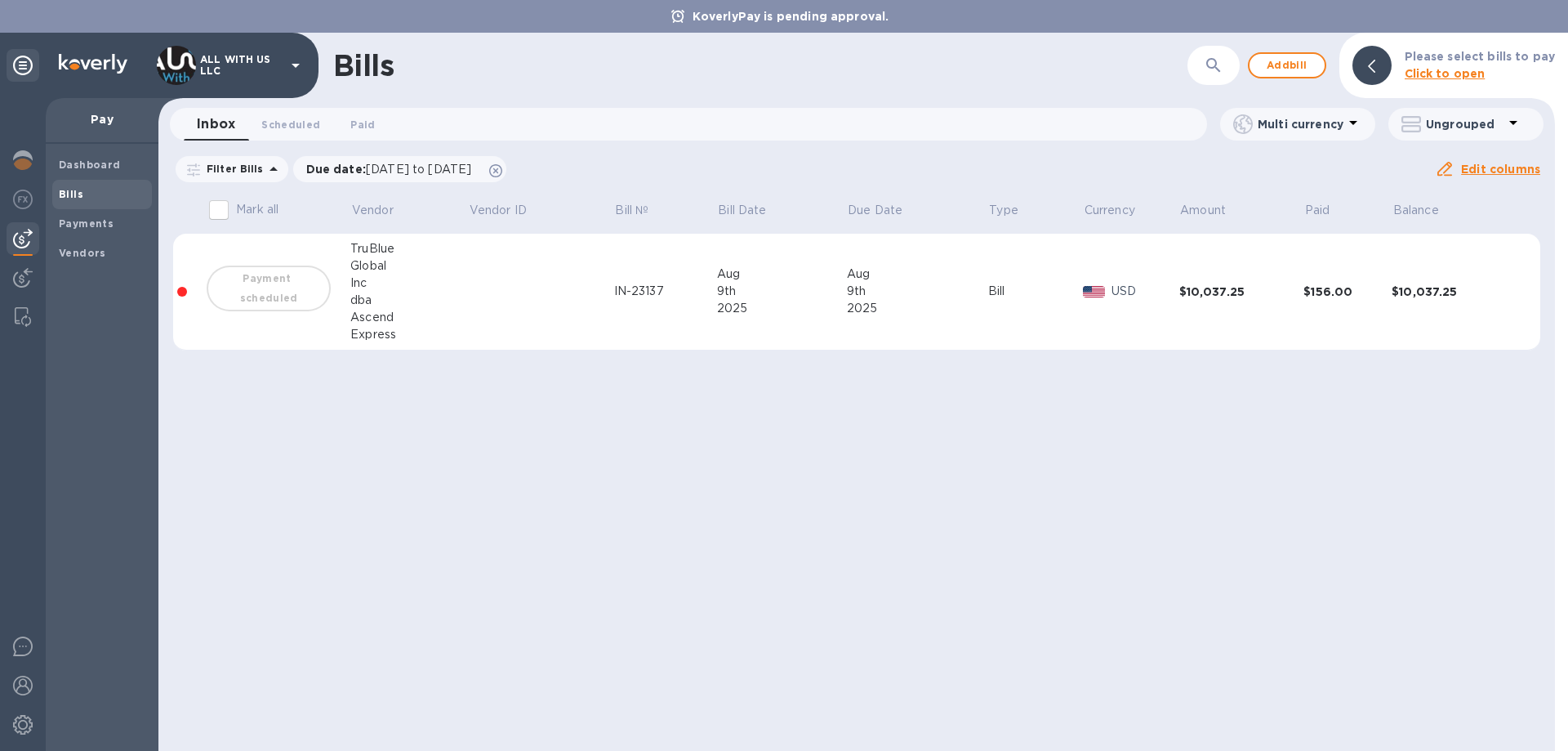
click at [1493, 172] on u "Edit columns" at bounding box center [1501, 169] width 79 height 13
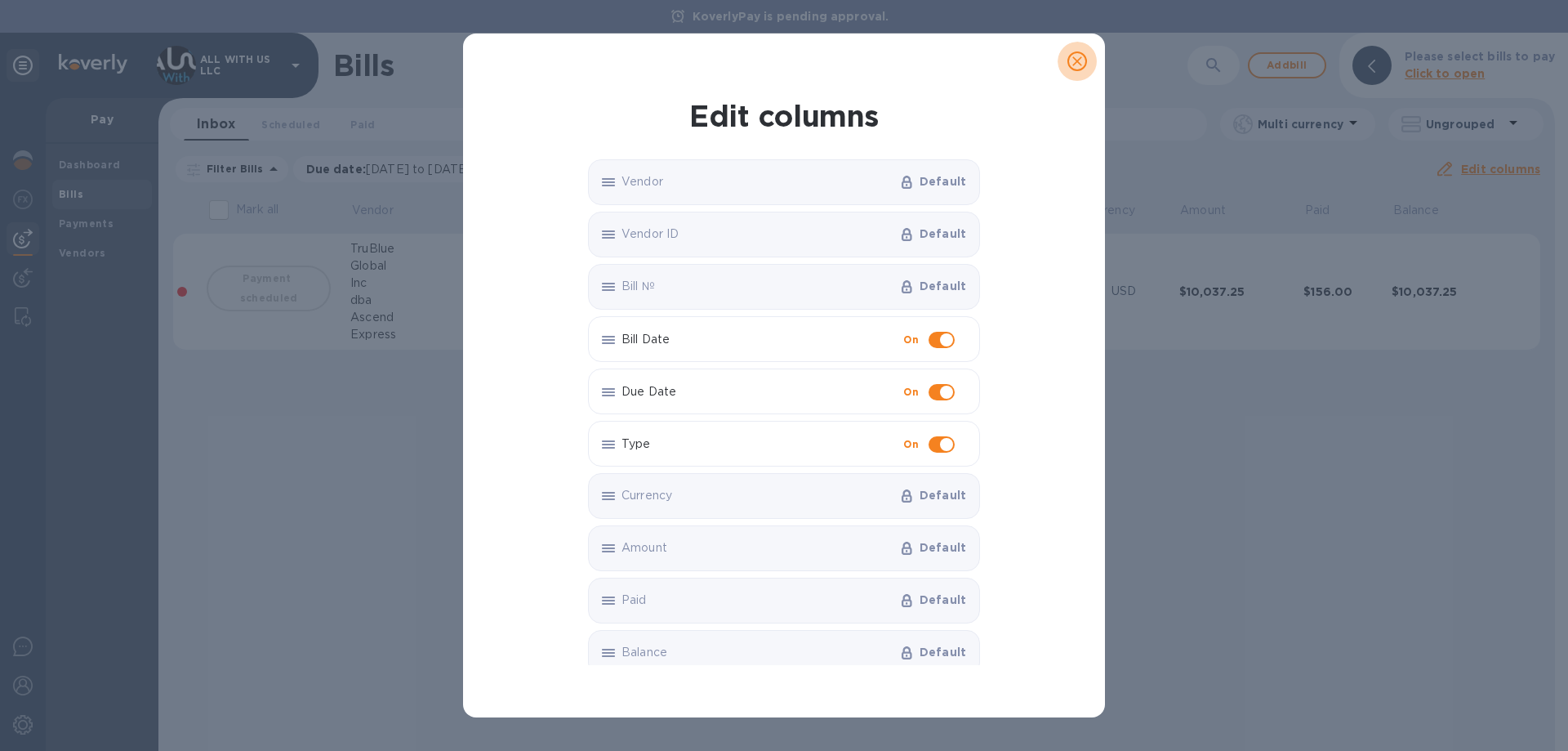
click at [1072, 66] on icon "close" at bounding box center [1078, 61] width 17 height 17
